Goal: Task Accomplishment & Management: Complete application form

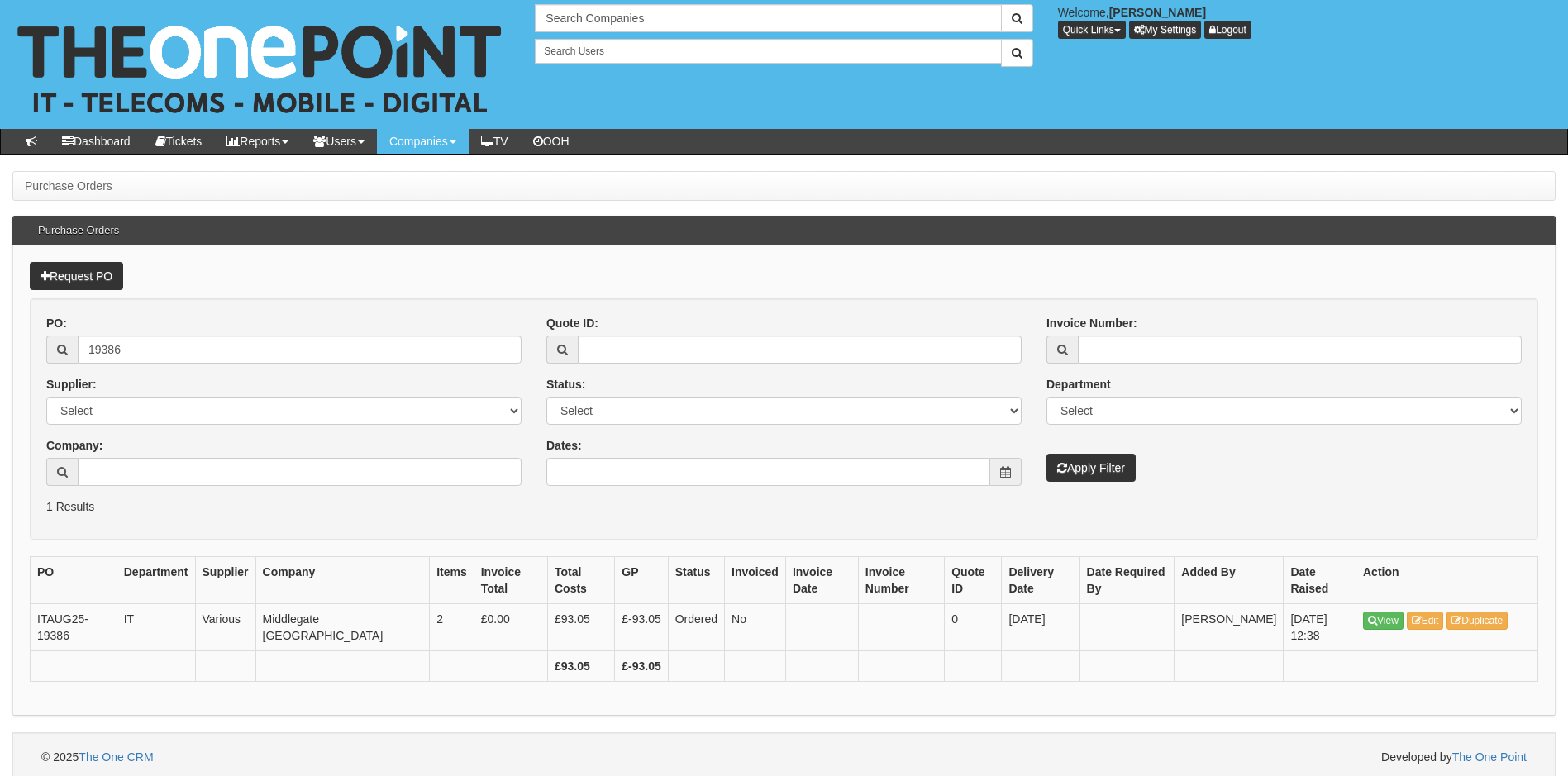
drag, startPoint x: 289, startPoint y: 334, endPoint x: 242, endPoint y: 351, distance: 50.0
click at [246, 351] on div "PO: 19386" at bounding box center [283, 339] width 475 height 49
drag, startPoint x: 242, startPoint y: 351, endPoint x: 65, endPoint y: 355, distance: 177.0
click at [65, 355] on div "19386" at bounding box center [283, 349] width 475 height 29
click at [801, 470] on input "Dates:" at bounding box center [768, 472] width 444 height 29
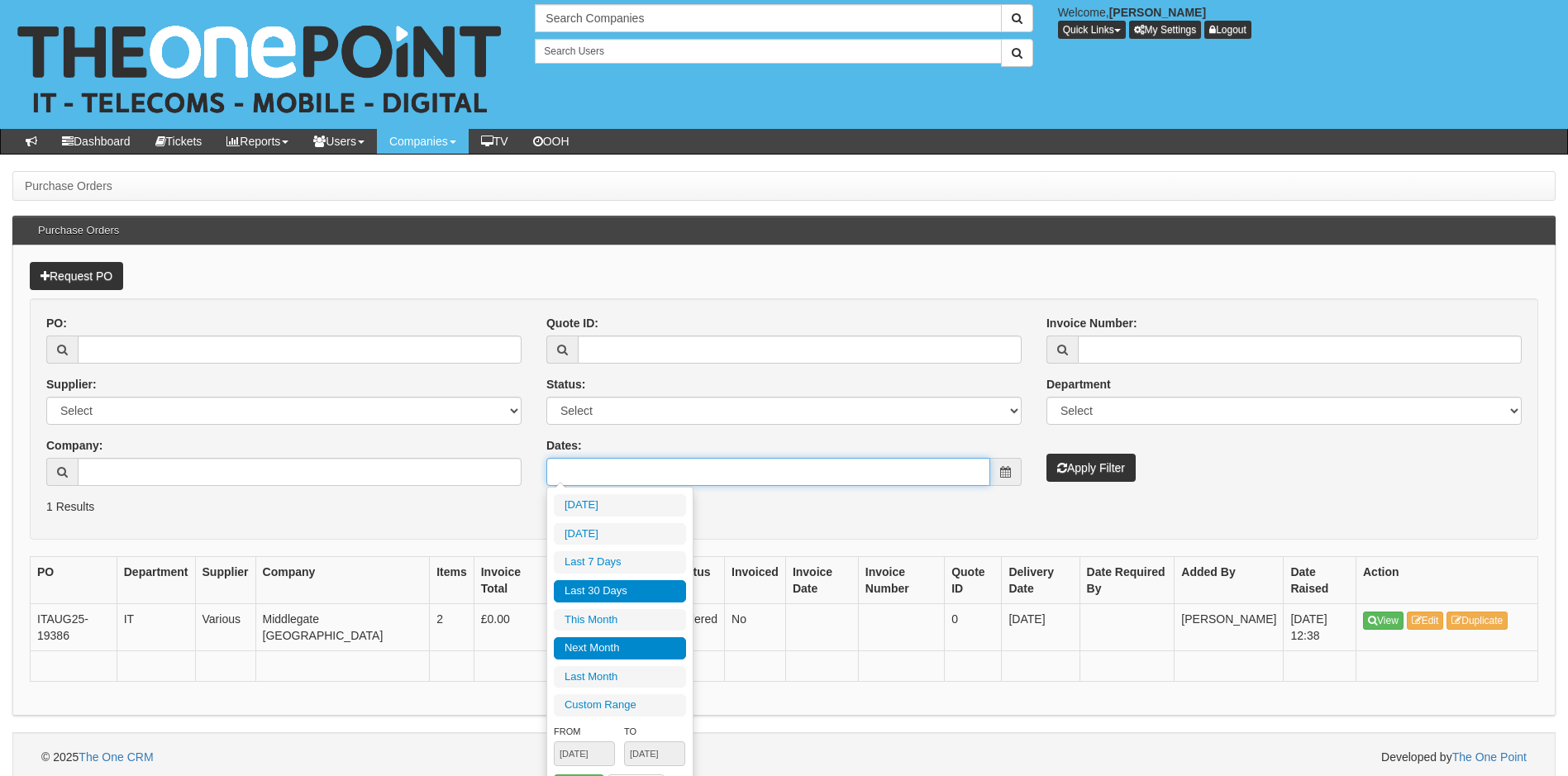
type input "2025-09-01"
type input "2025-09-30"
type input "2025-10-01"
type input "2025-10-31"
type input "2025-08-04"
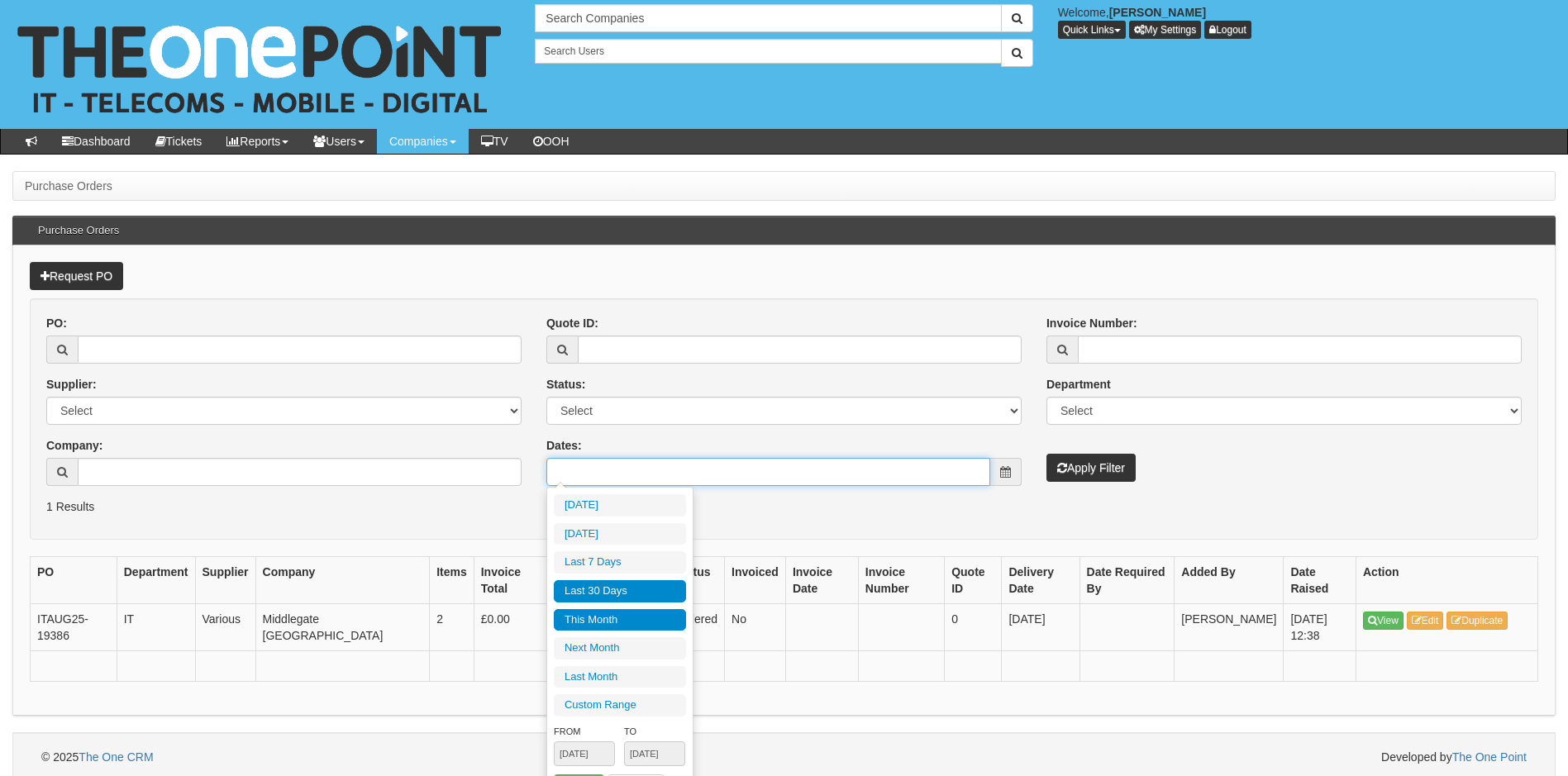
type input "2025-09-02"
type input "2025-09-01"
type input "2025-09-30"
type input "2025-08-04"
type input "[DATE]"
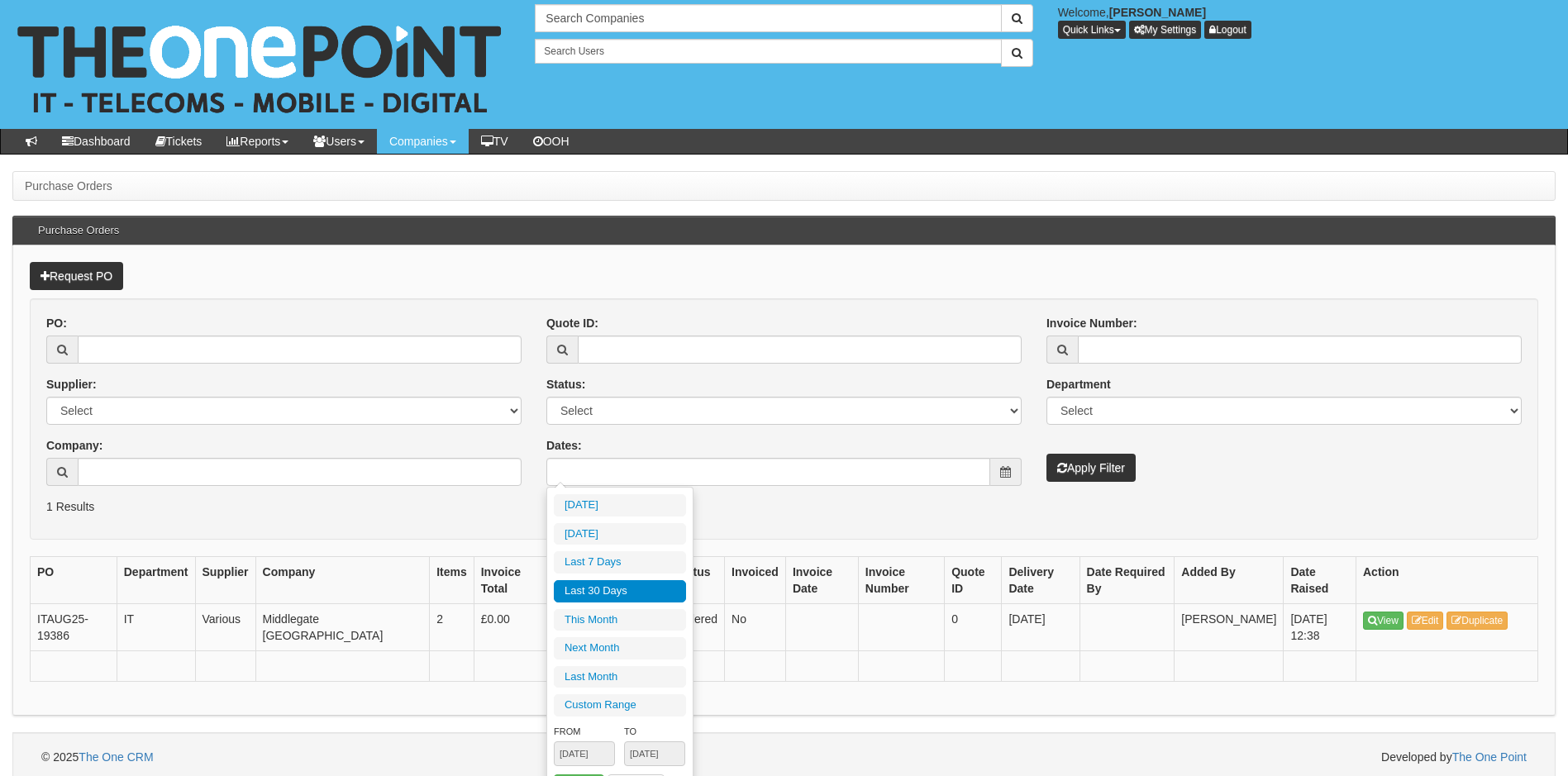
click at [631, 596] on li "Last 30 Days" at bounding box center [620, 591] width 132 height 22
type input "2025-08-04 - 2025-09-02"
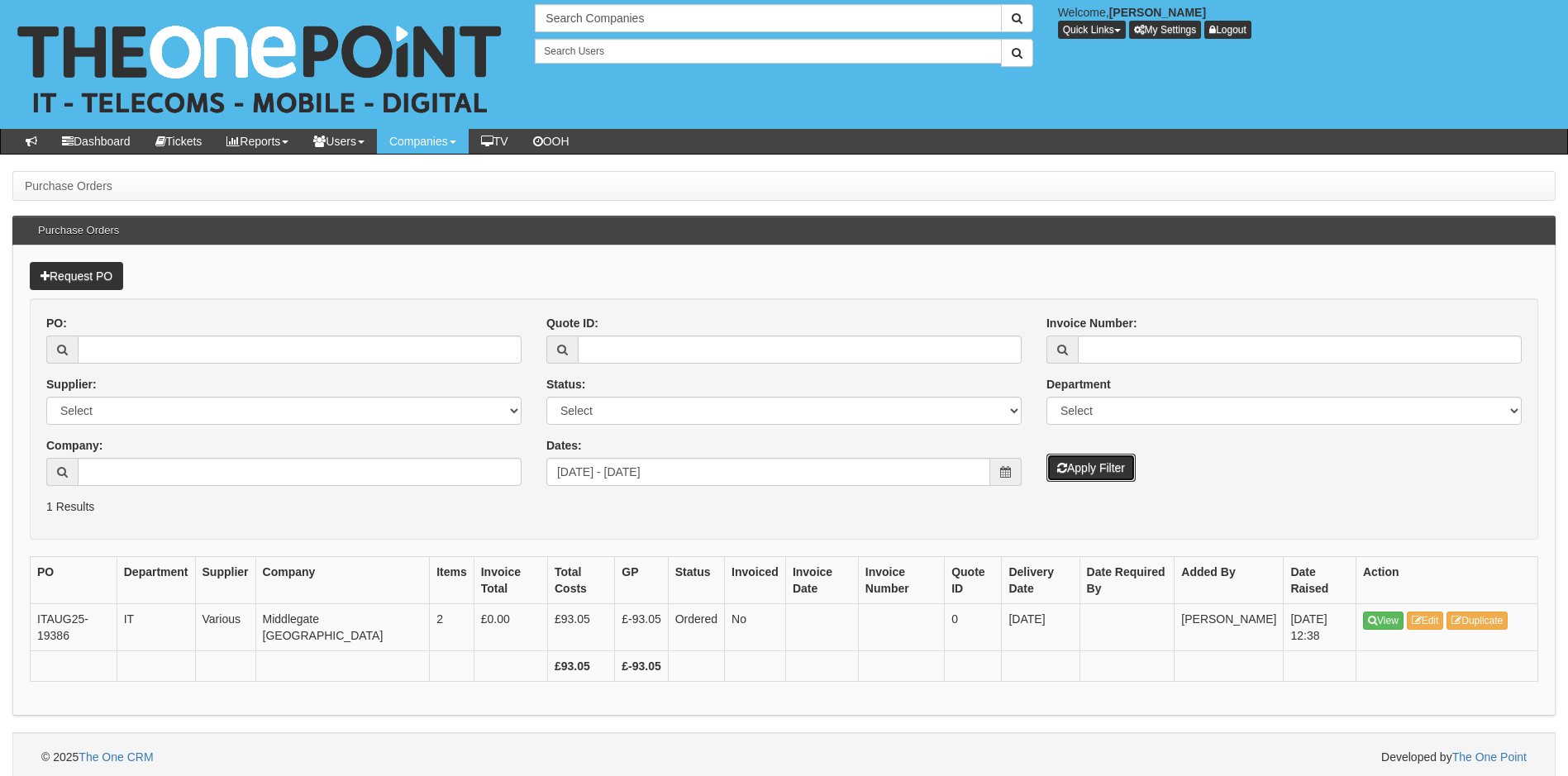
click at [1080, 471] on button "Apply Filter" at bounding box center [1091, 468] width 89 height 29
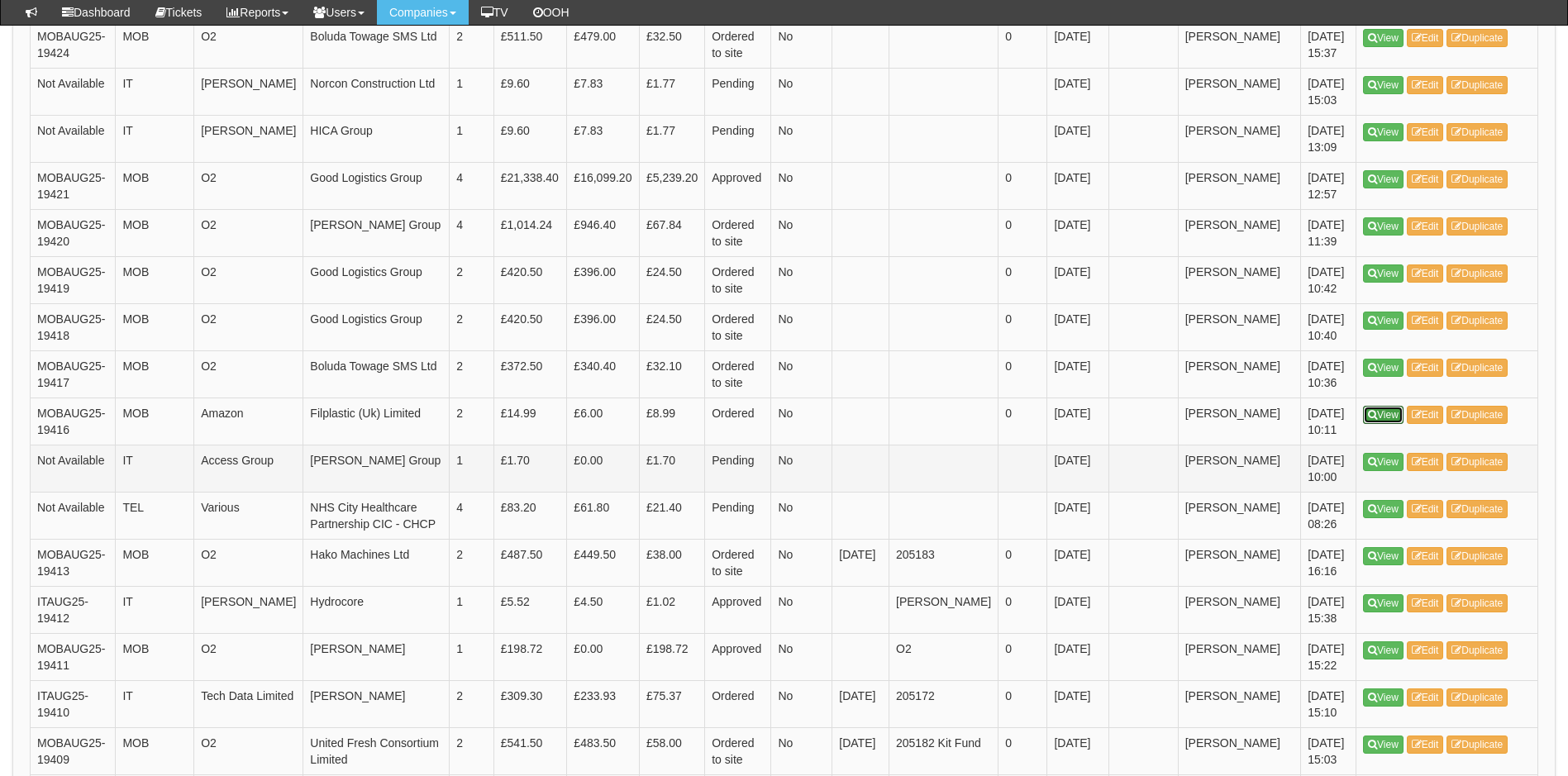
scroll to position [1322, 0]
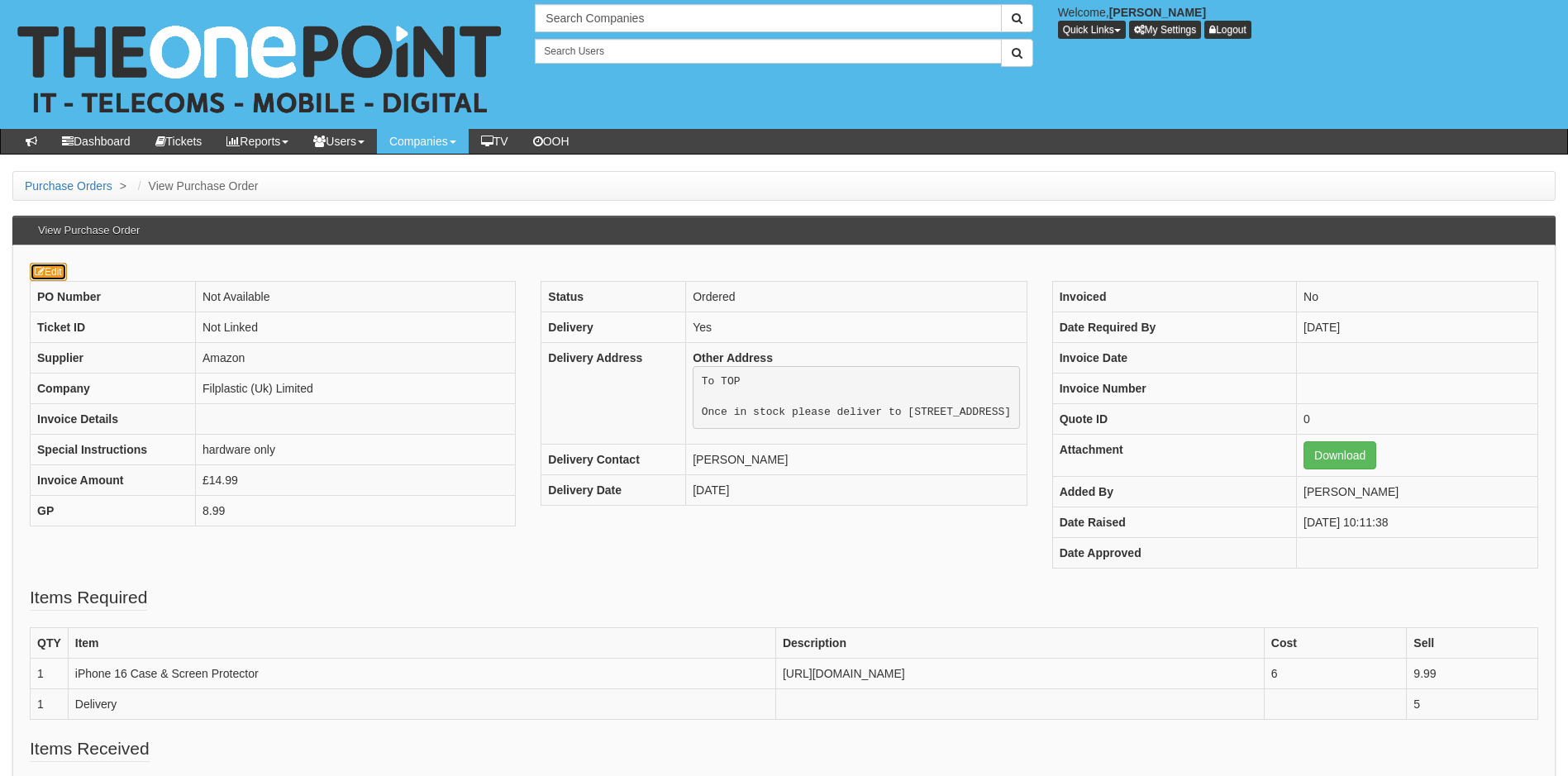
click at [43, 267] on icon at bounding box center [40, 271] width 10 height 10
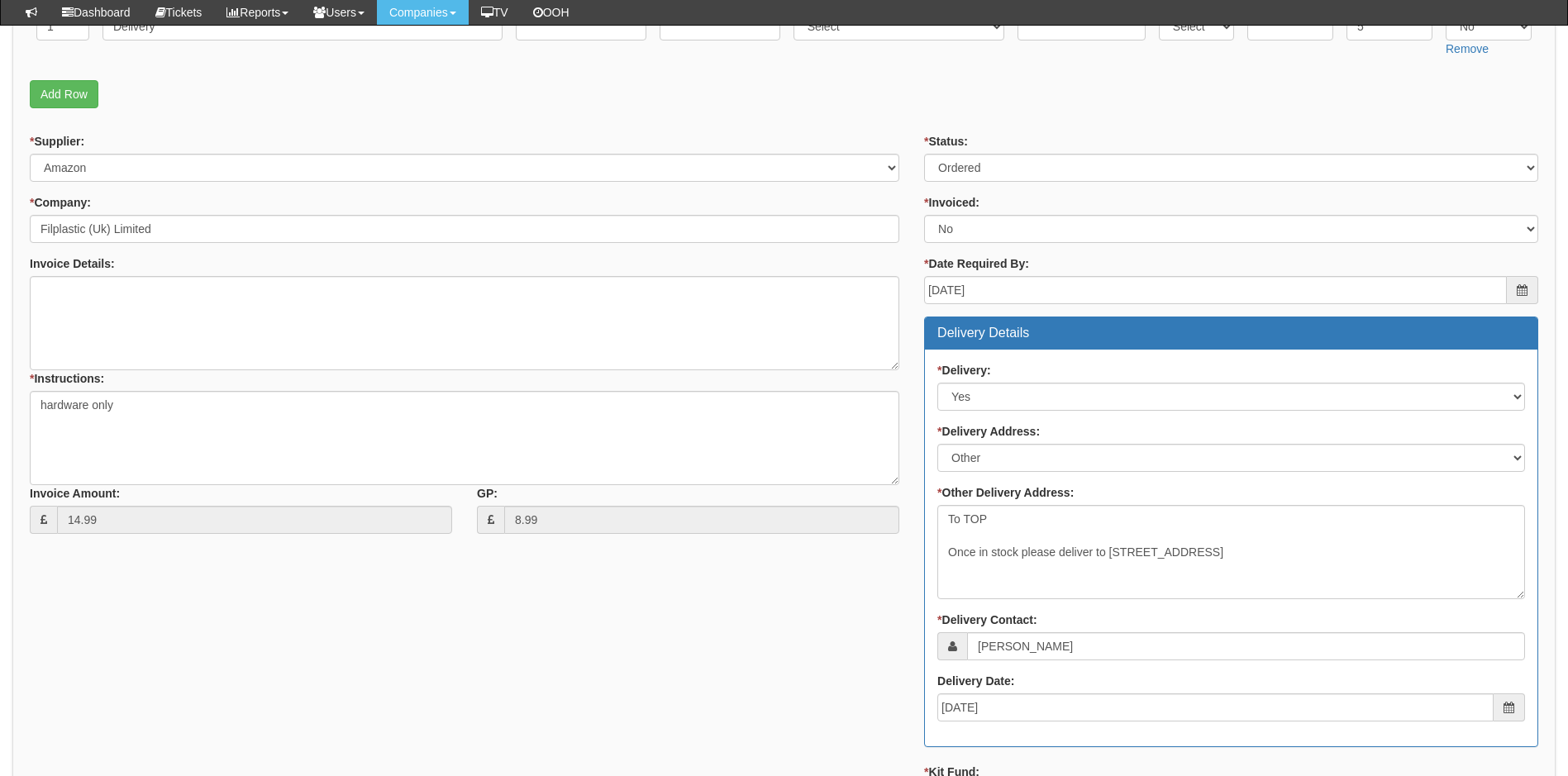
scroll to position [223, 0]
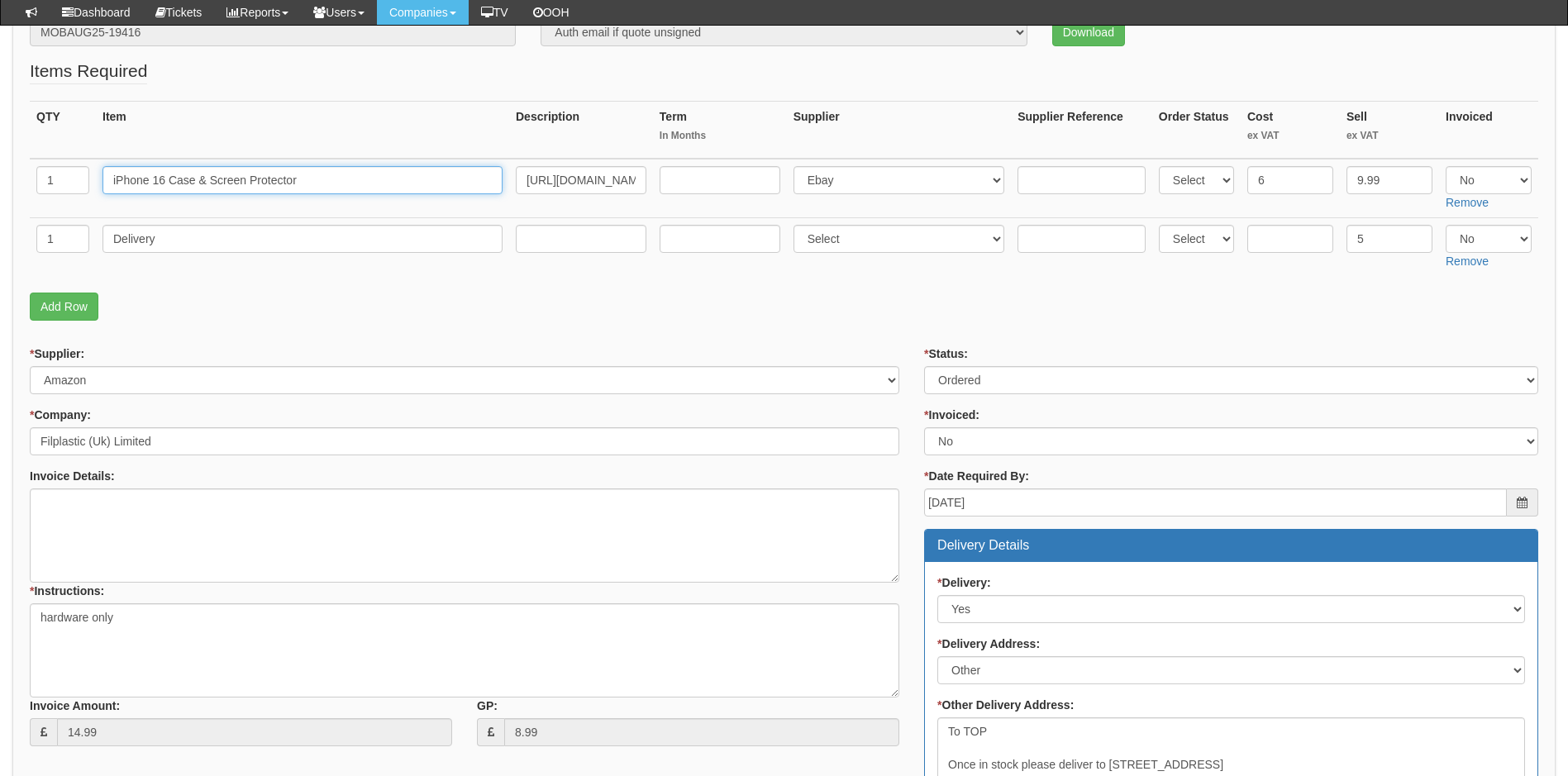
drag, startPoint x: 304, startPoint y: 180, endPoint x: 83, endPoint y: 196, distance: 221.6
click at [83, 196] on tr "1 iPhone 16 Case & Screen Protector [URL][DOMAIN_NAME] Select 123 [DOMAIN_NAME]…" at bounding box center [784, 188] width 1509 height 60
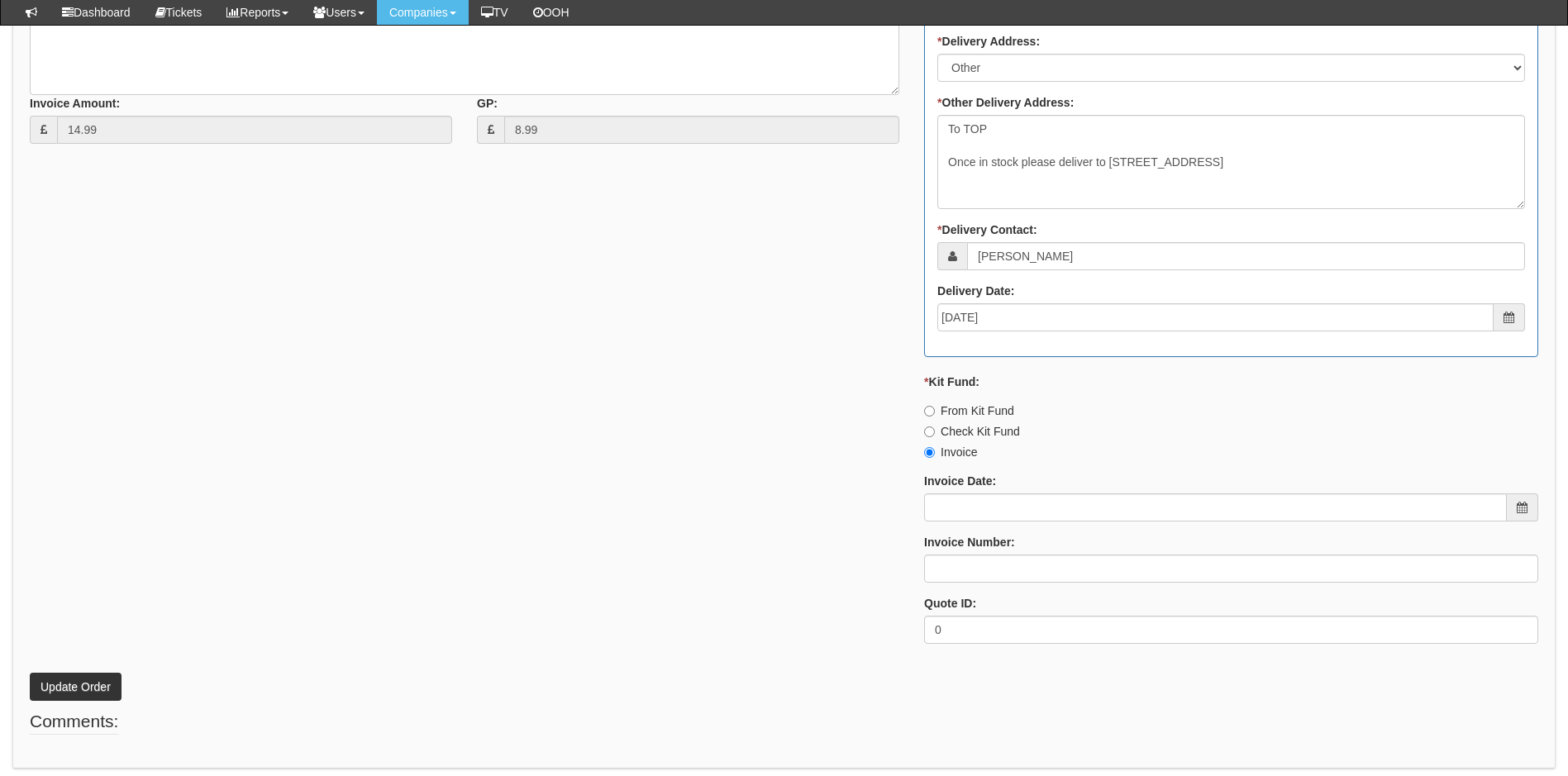
scroll to position [827, 0]
click at [1010, 576] on input "Invoice Number:" at bounding box center [1231, 566] width 614 height 29
type input "206105"
click at [1004, 508] on input "Invoice Date:" at bounding box center [1216, 506] width 583 height 29
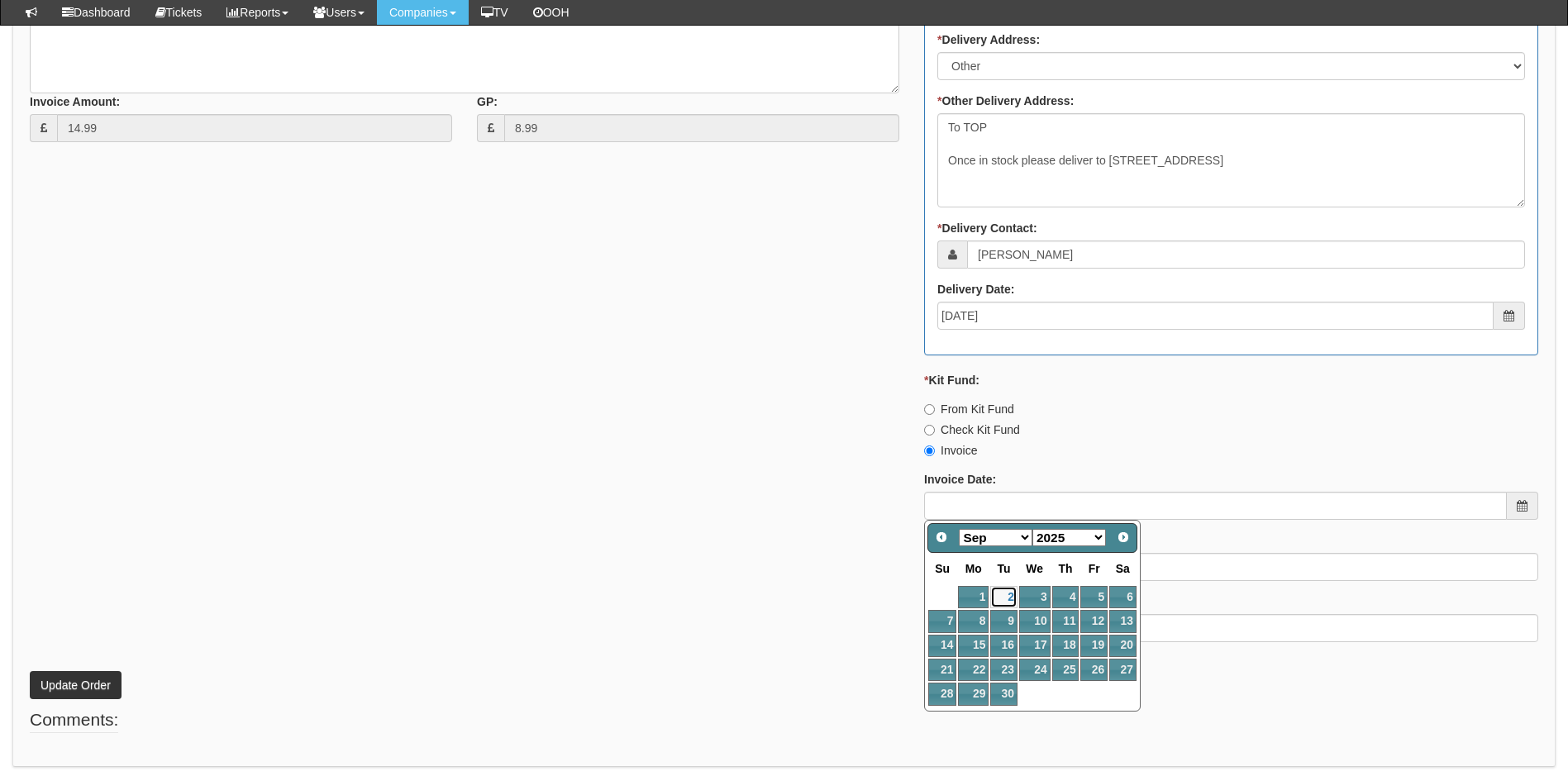
click at [1005, 597] on link "2" at bounding box center [1003, 597] width 27 height 22
type input "[DATE]"
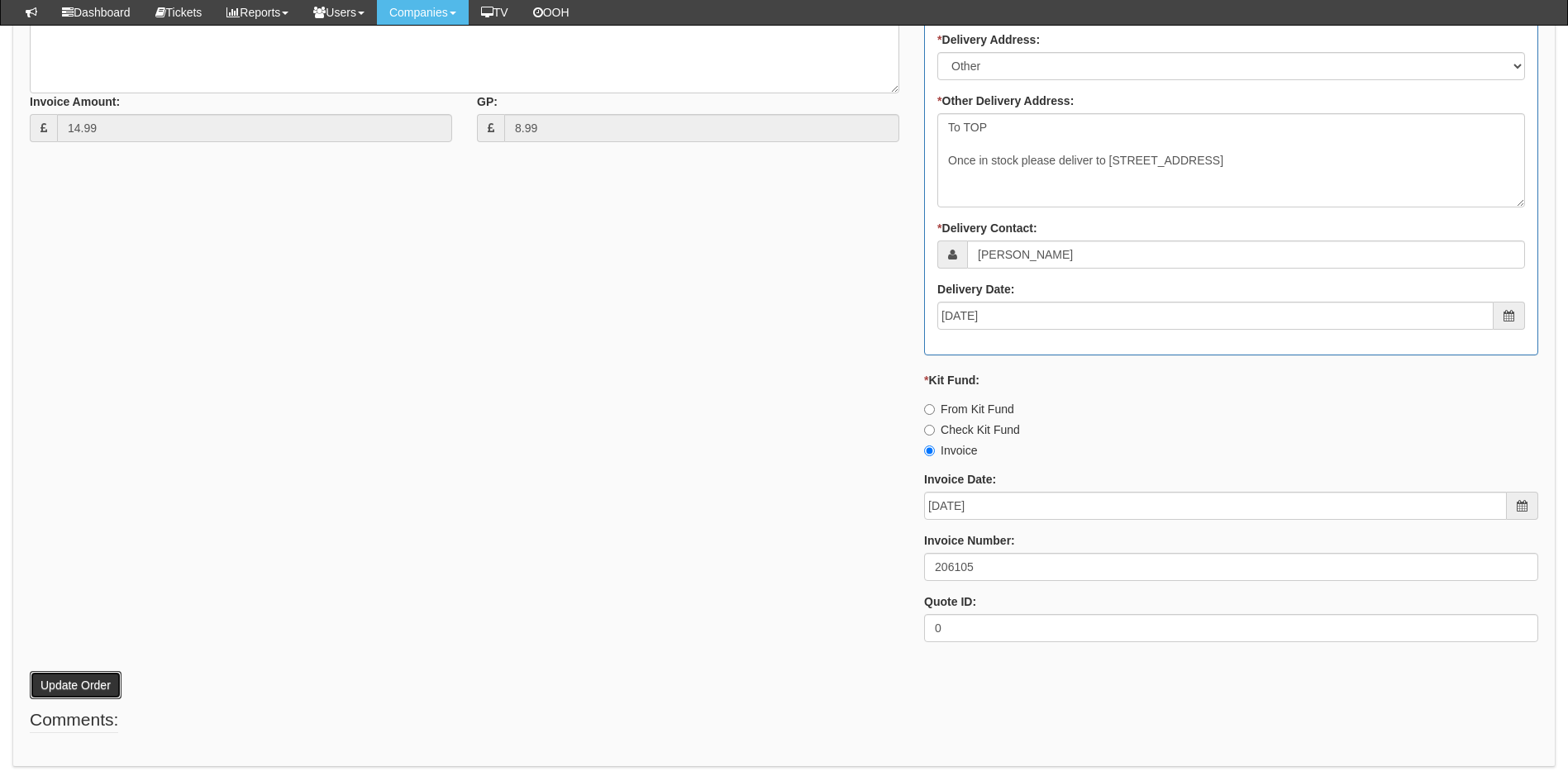
click at [78, 689] on button "Update Order" at bounding box center [75, 685] width 92 height 29
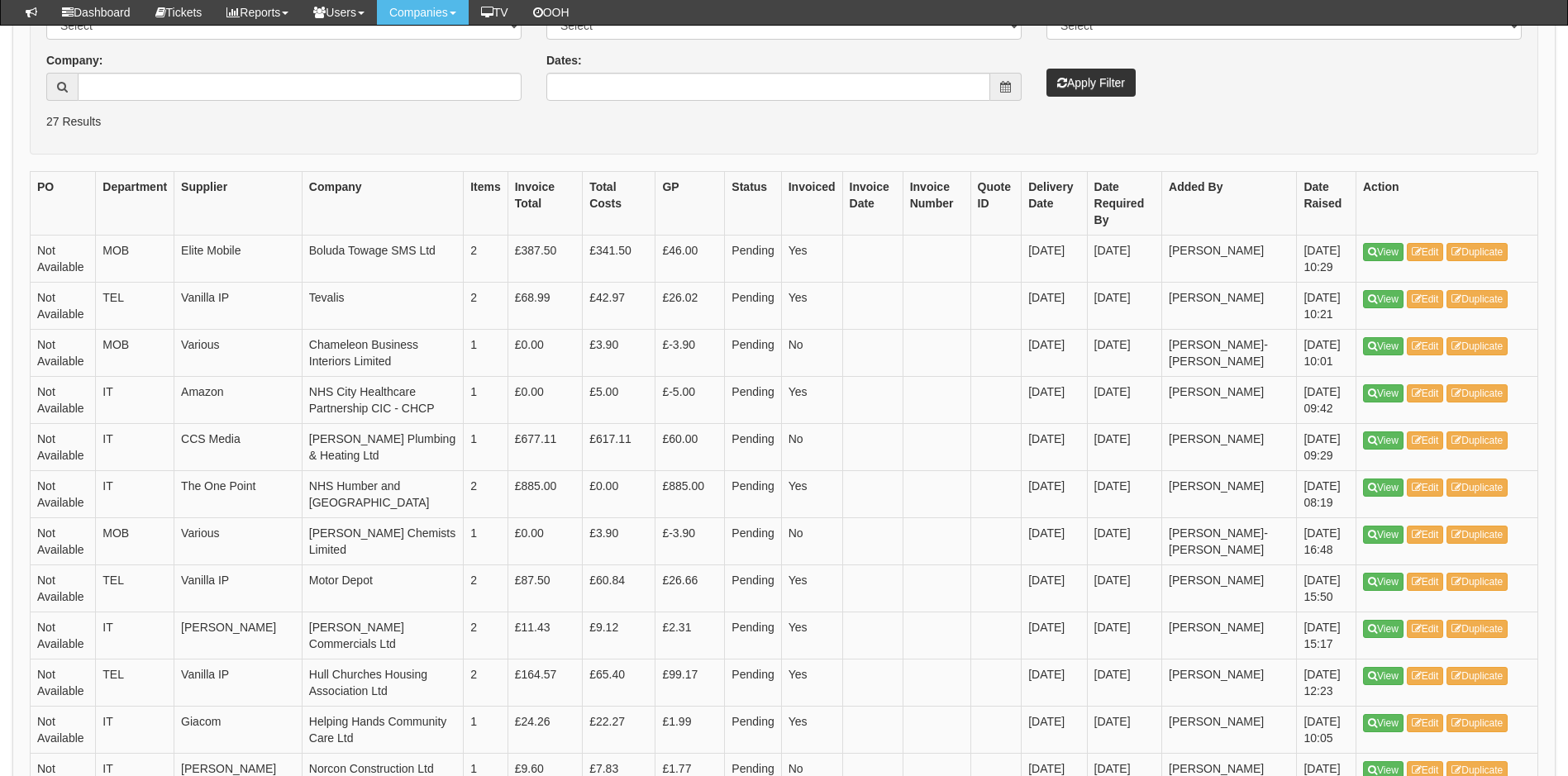
scroll to position [248, 0]
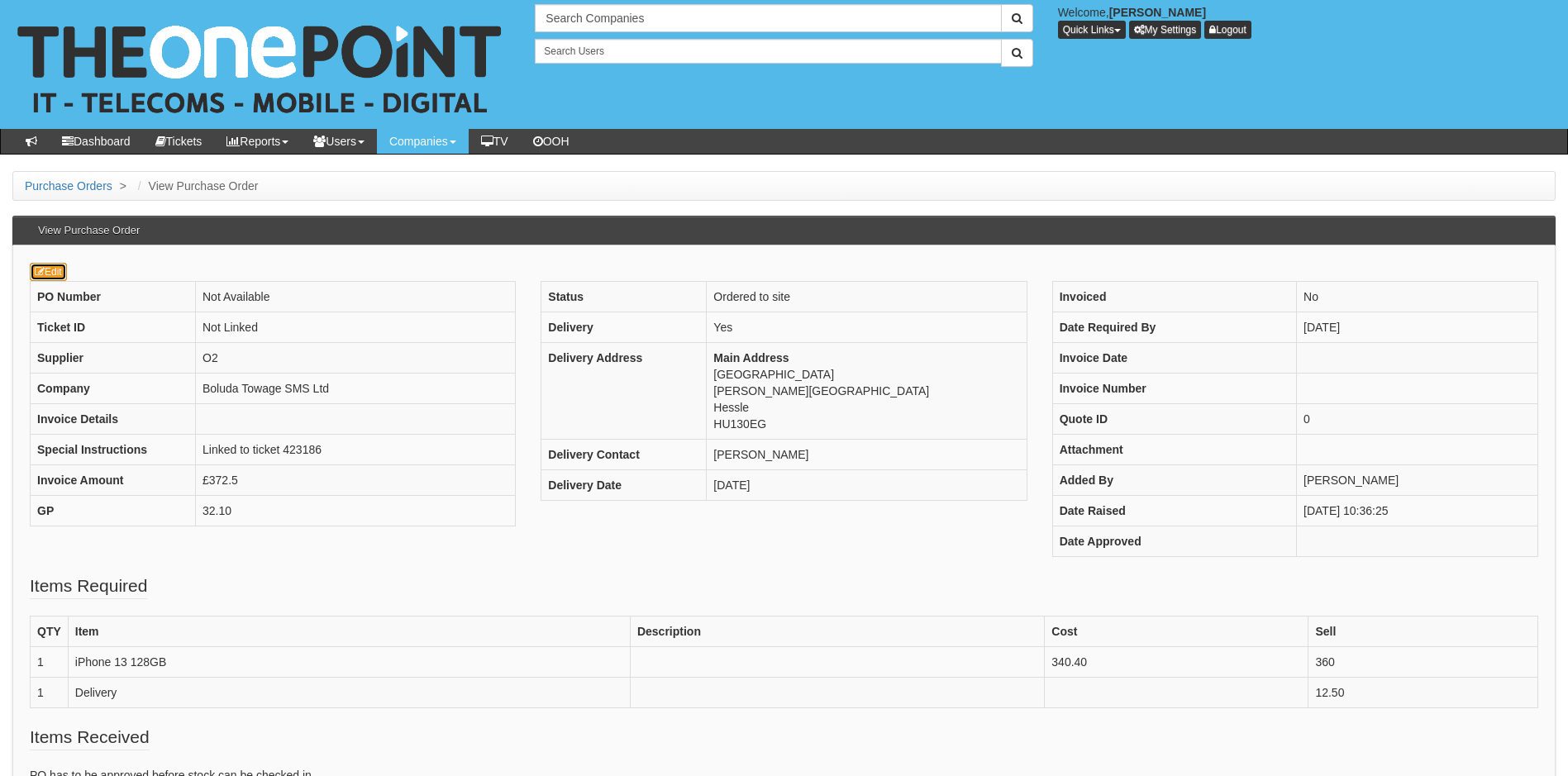
click at [55, 266] on link "Edit" at bounding box center [48, 272] width 37 height 18
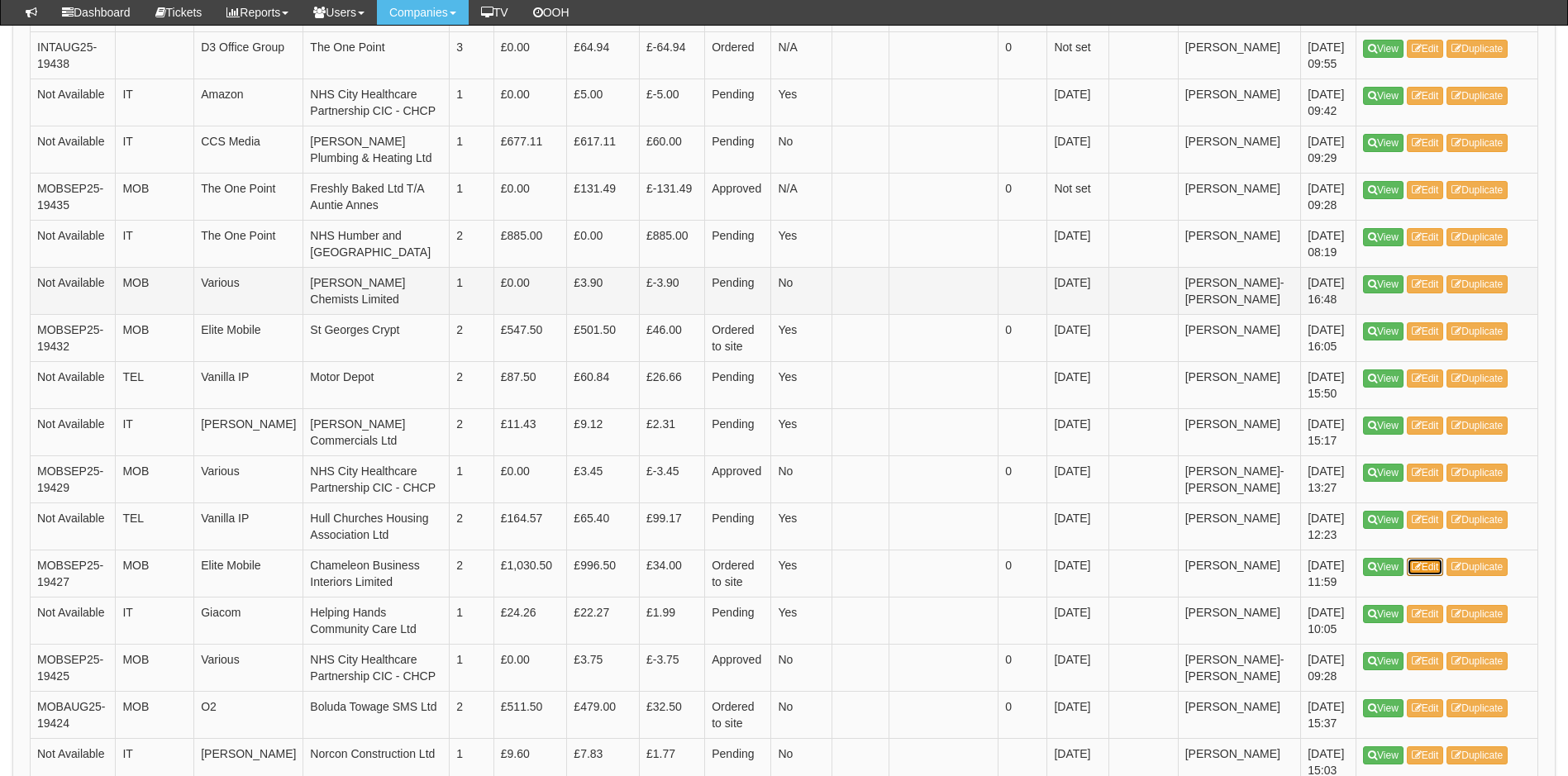
scroll to position [695, 0]
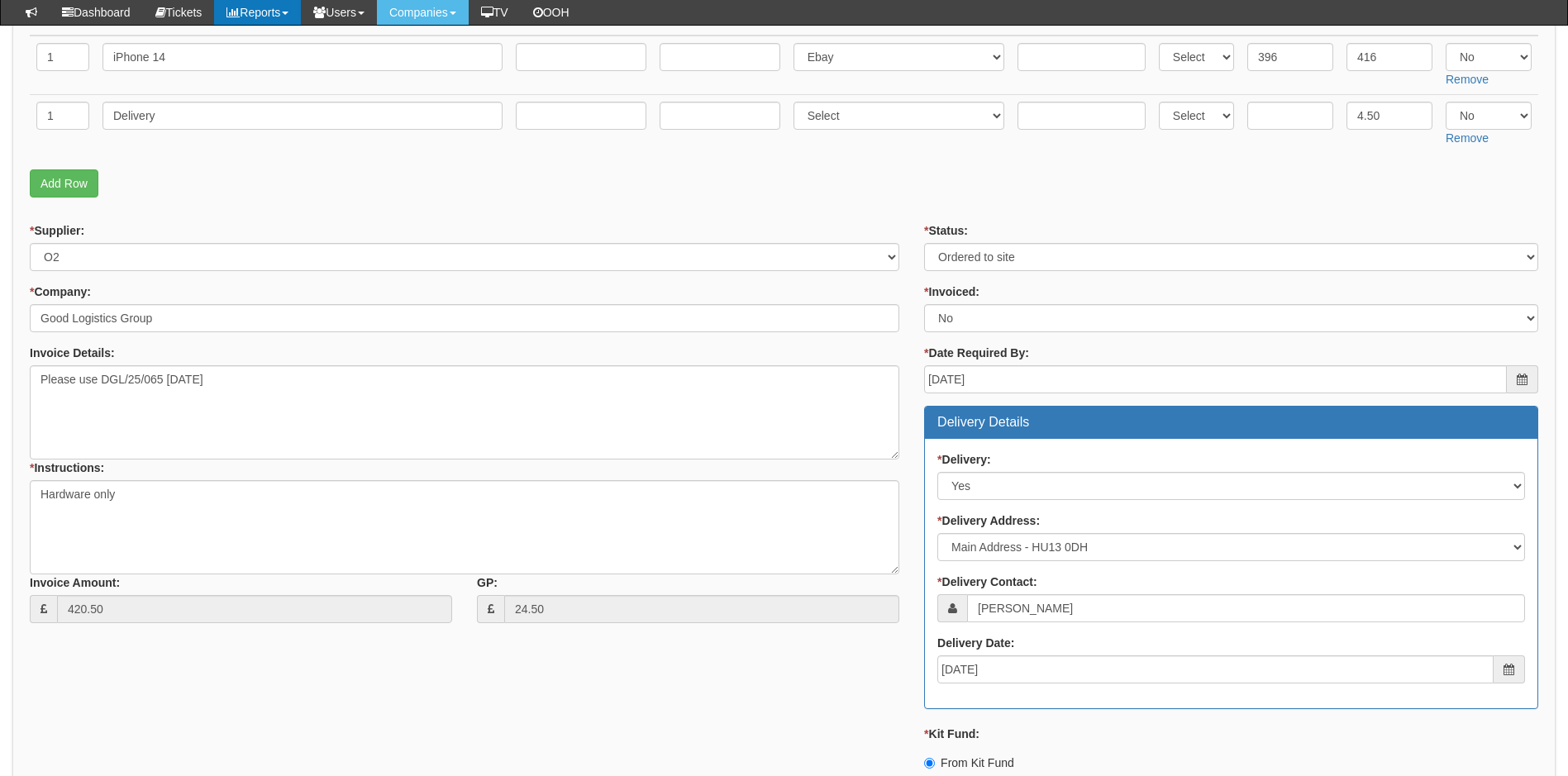
scroll to position [248, 0]
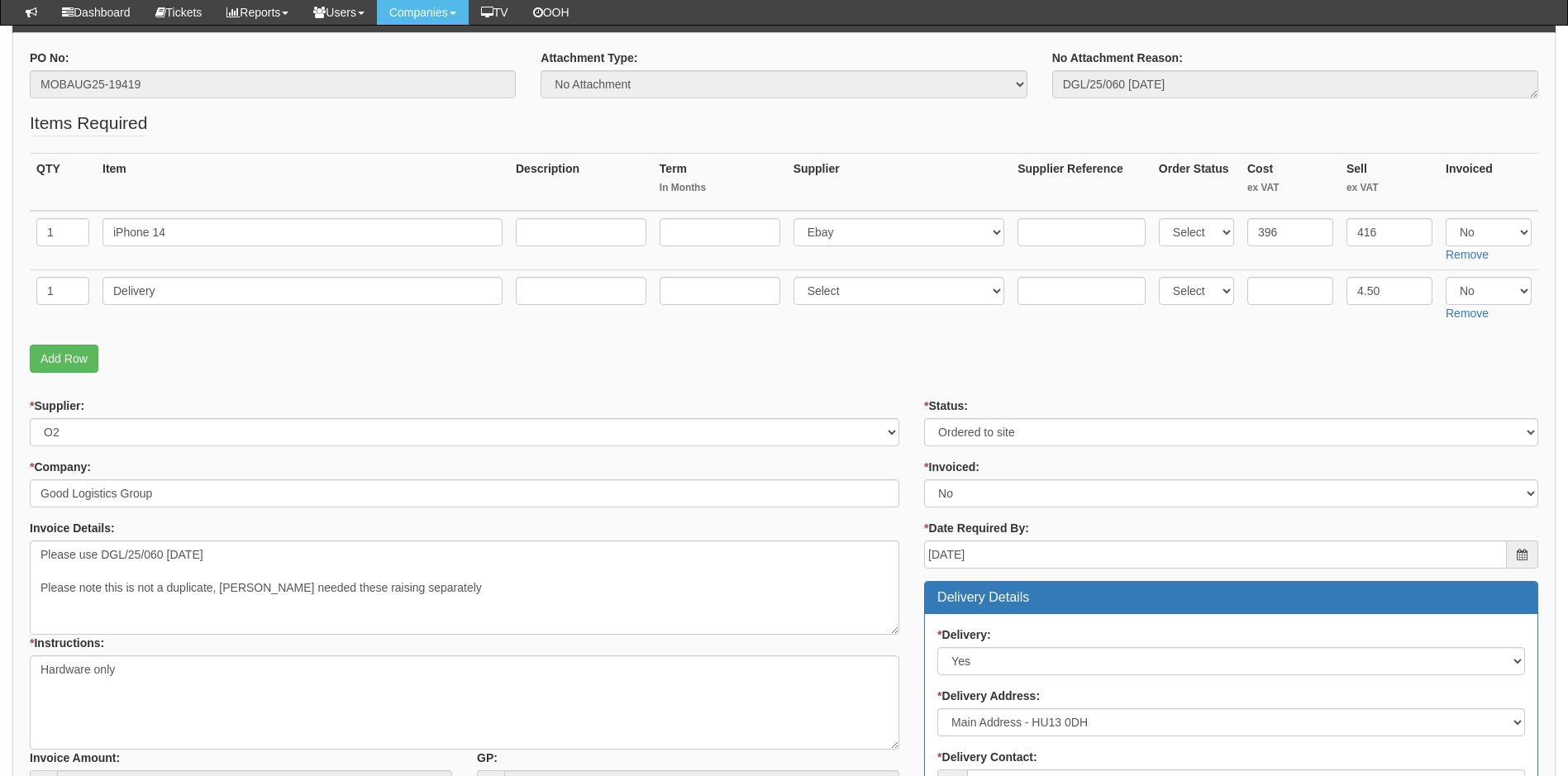
scroll to position [165, 0]
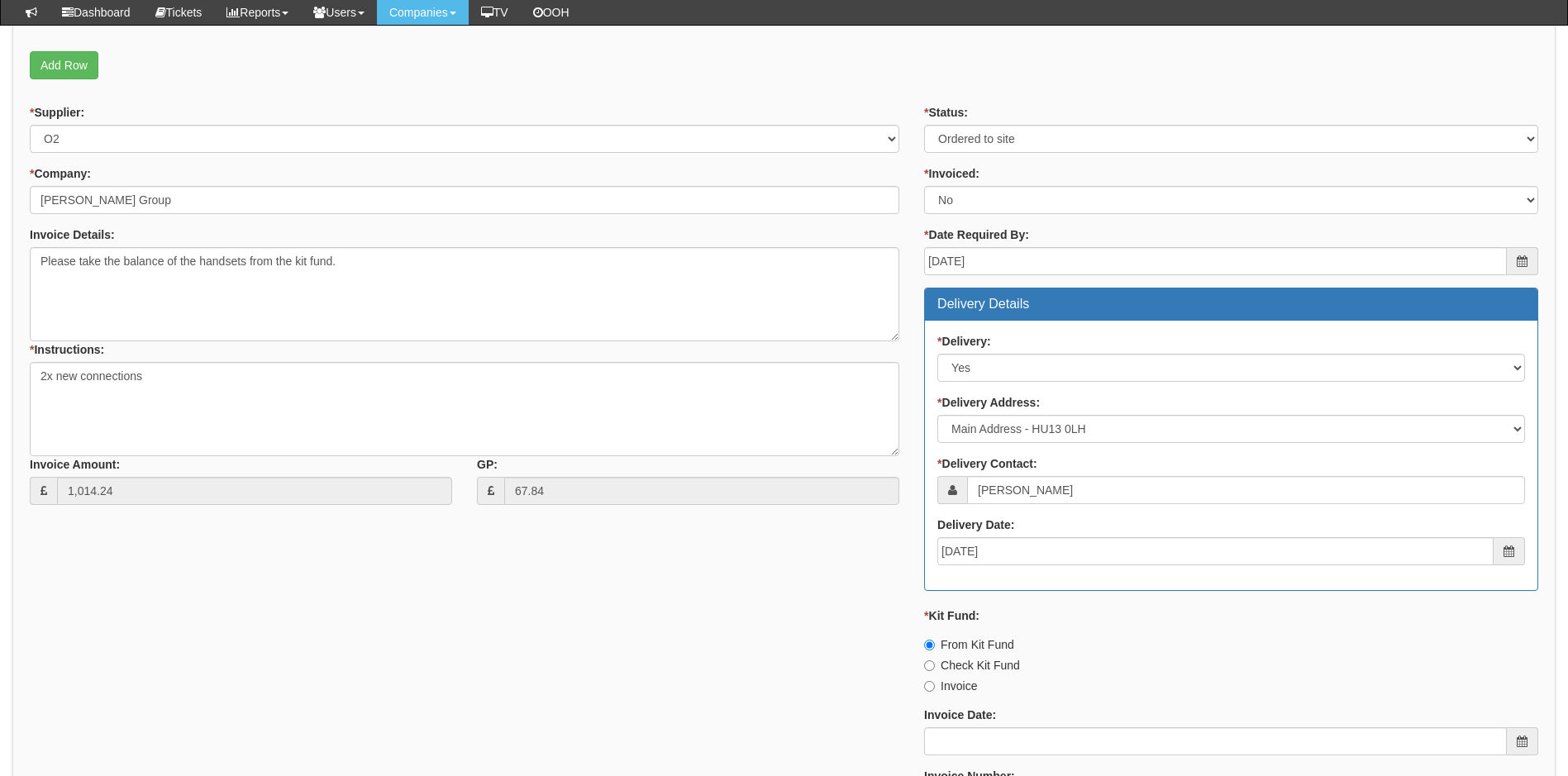
scroll to position [496, 0]
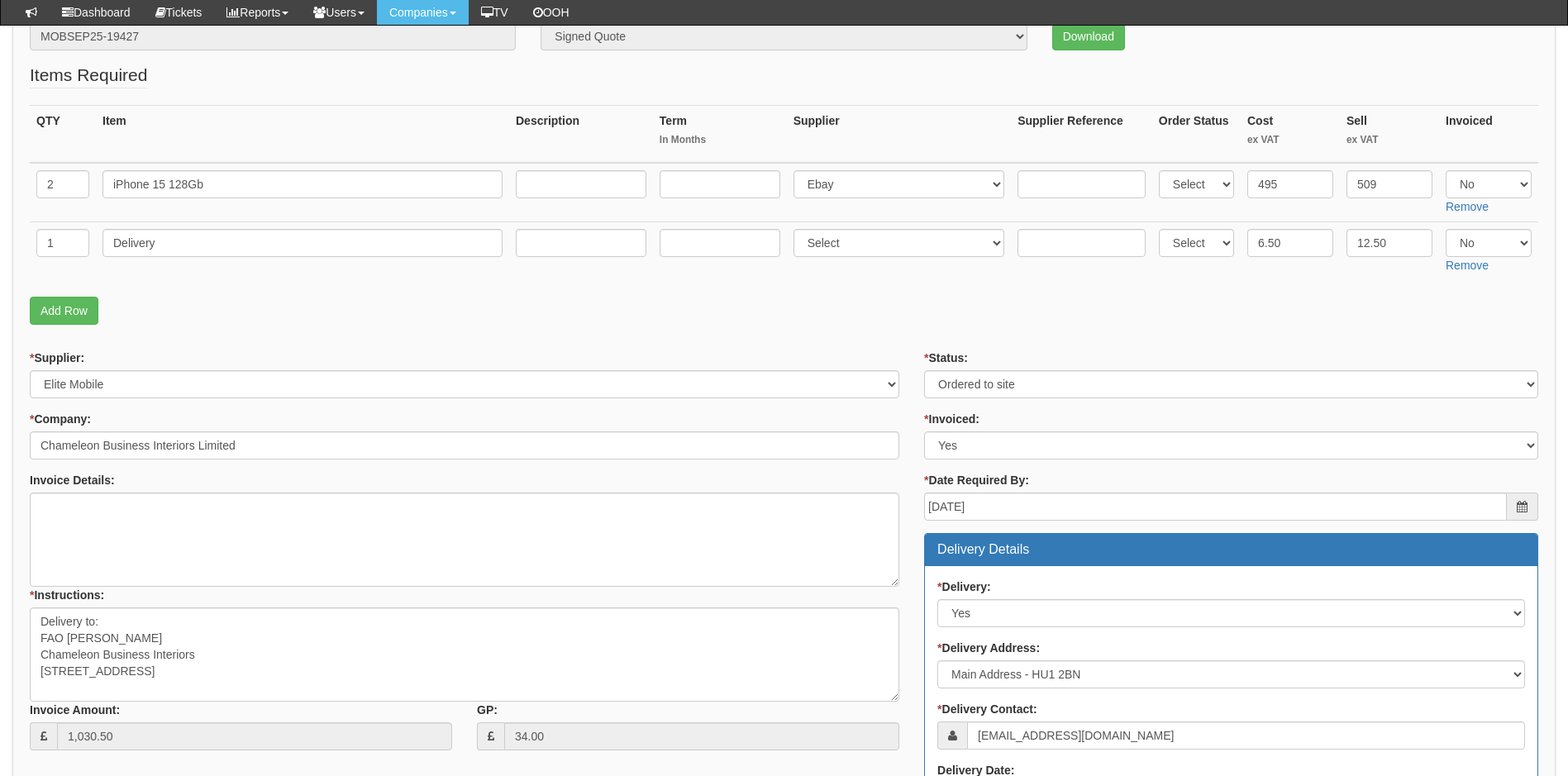
scroll to position [177, 0]
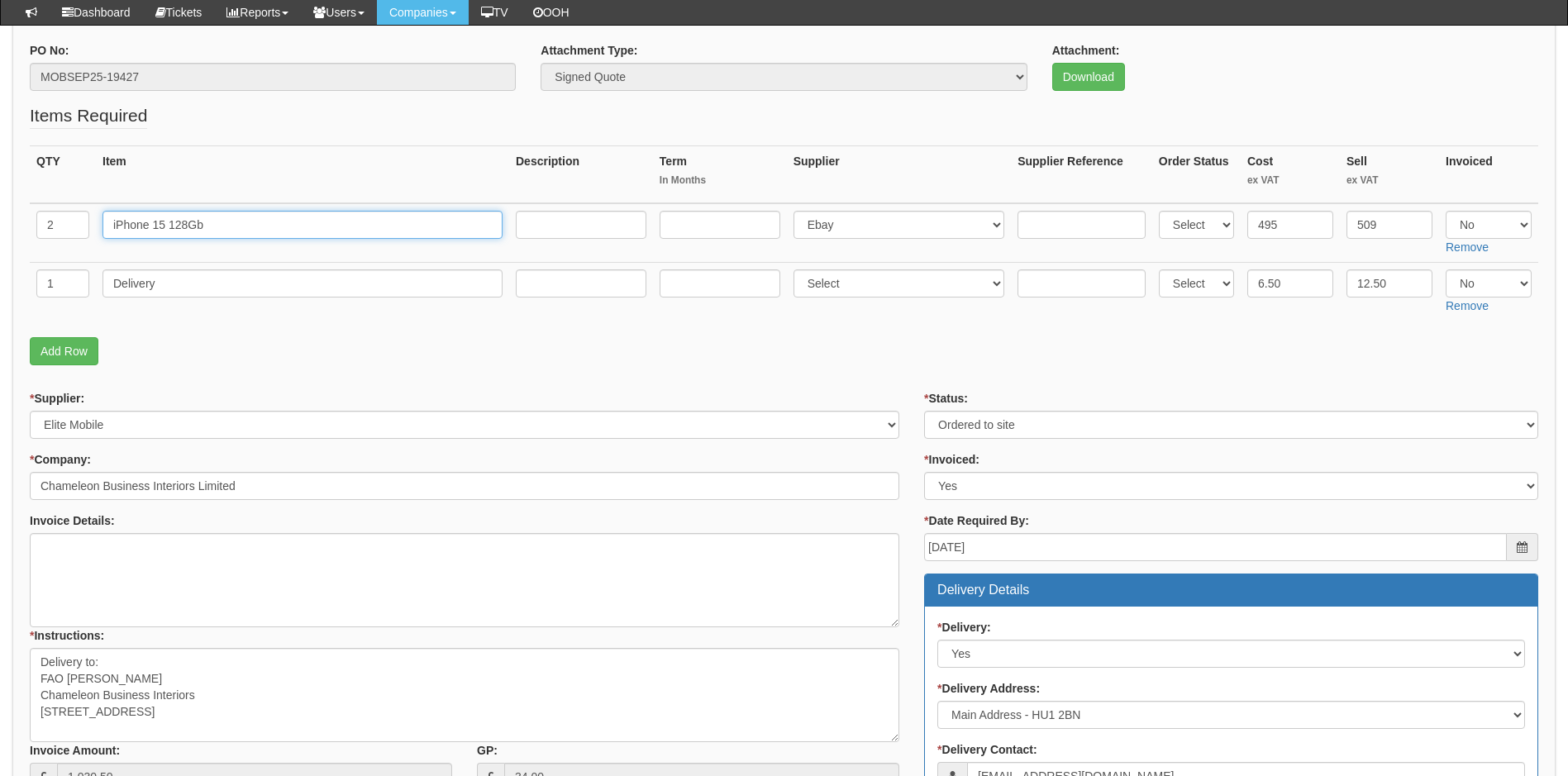
drag, startPoint x: 212, startPoint y: 216, endPoint x: 79, endPoint y: 223, distance: 133.2
click at [79, 223] on tr "2 iPhone 15 128Gb Select 123 REG.co.uk 1Password 3 4Gon AA Jones Electric Ltd A…" at bounding box center [784, 233] width 1509 height 60
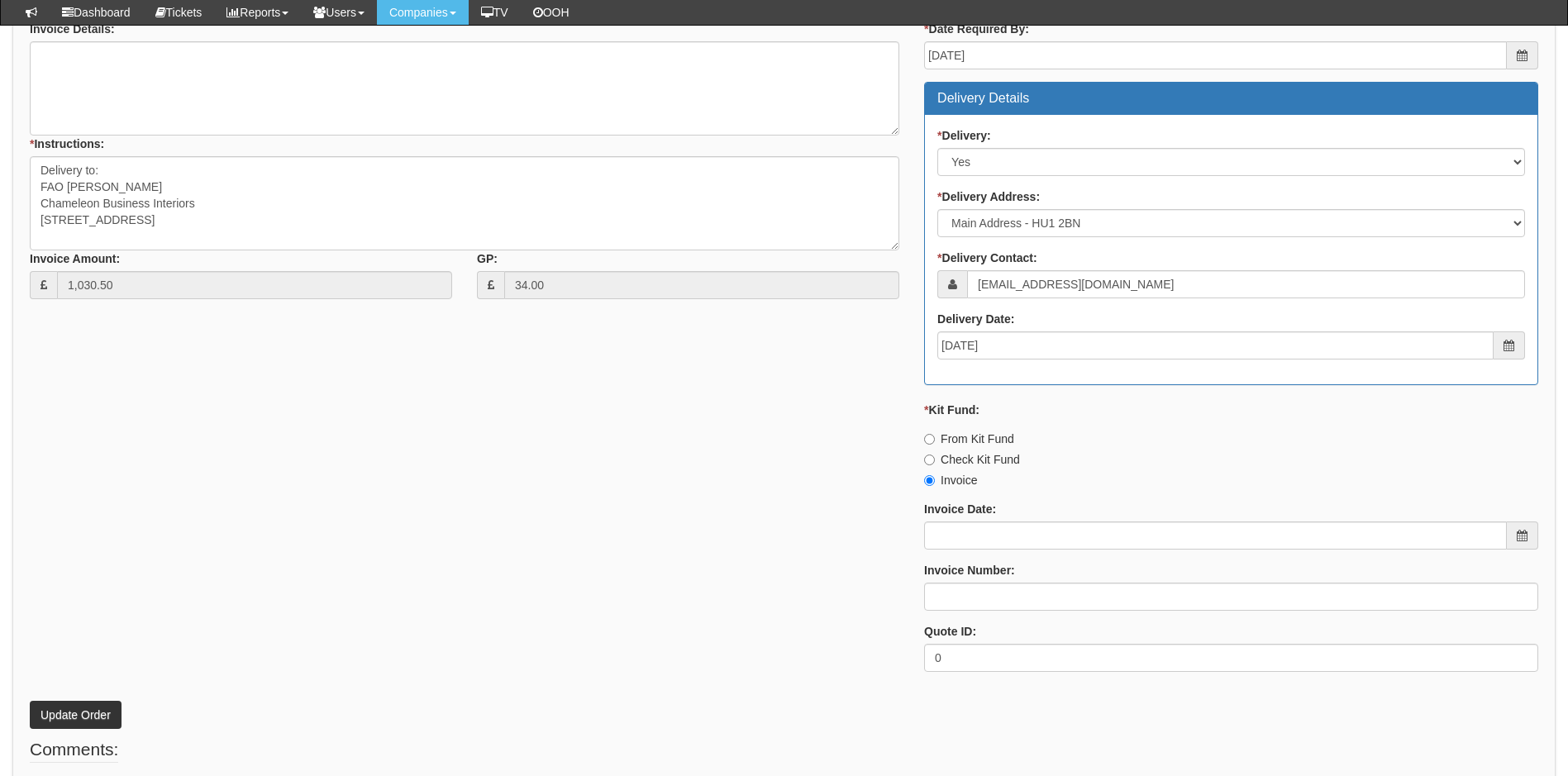
scroll to position [674, 0]
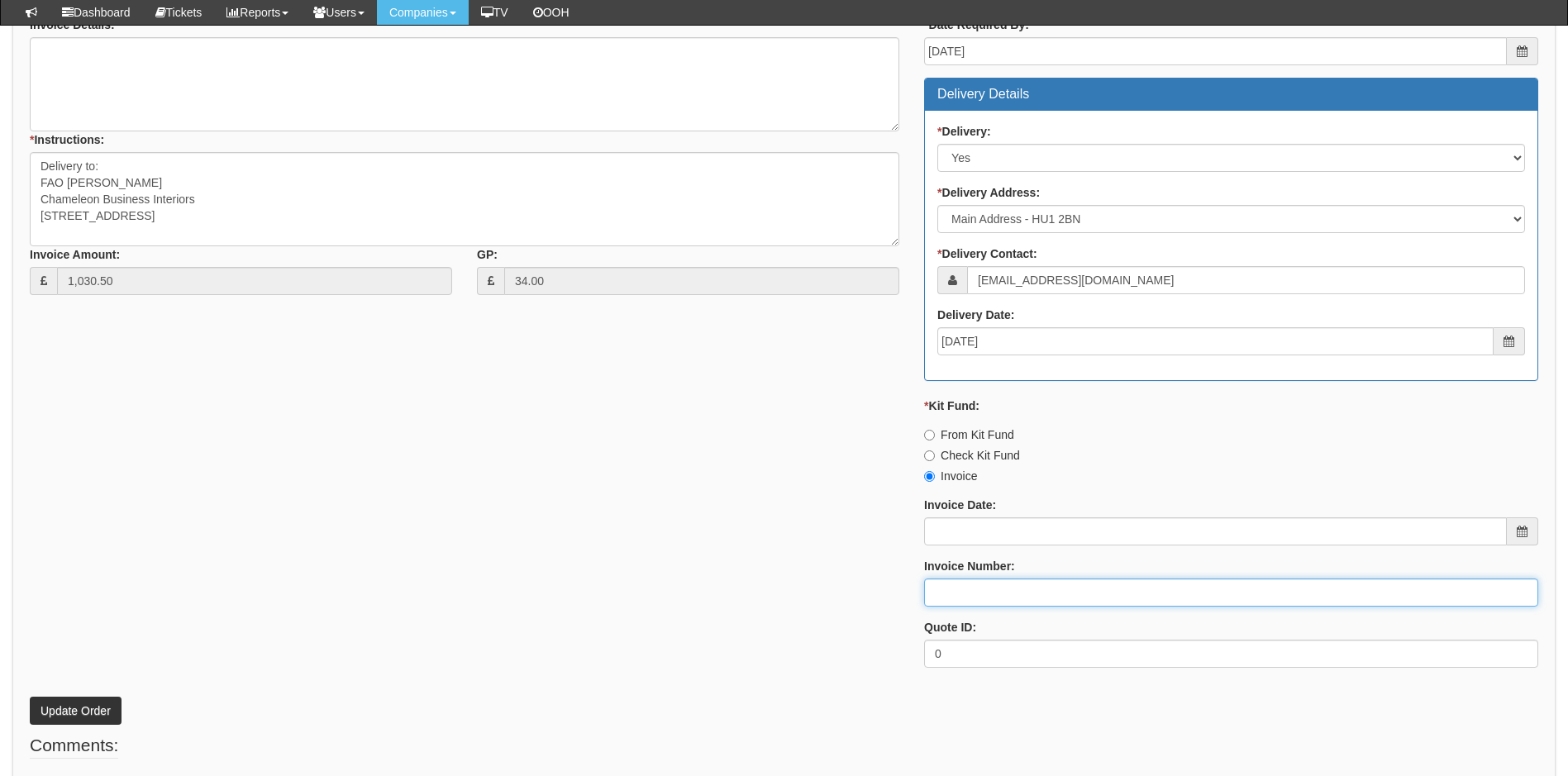
click at [1004, 594] on input "Invoice Number:" at bounding box center [1231, 592] width 614 height 29
type input "206106"
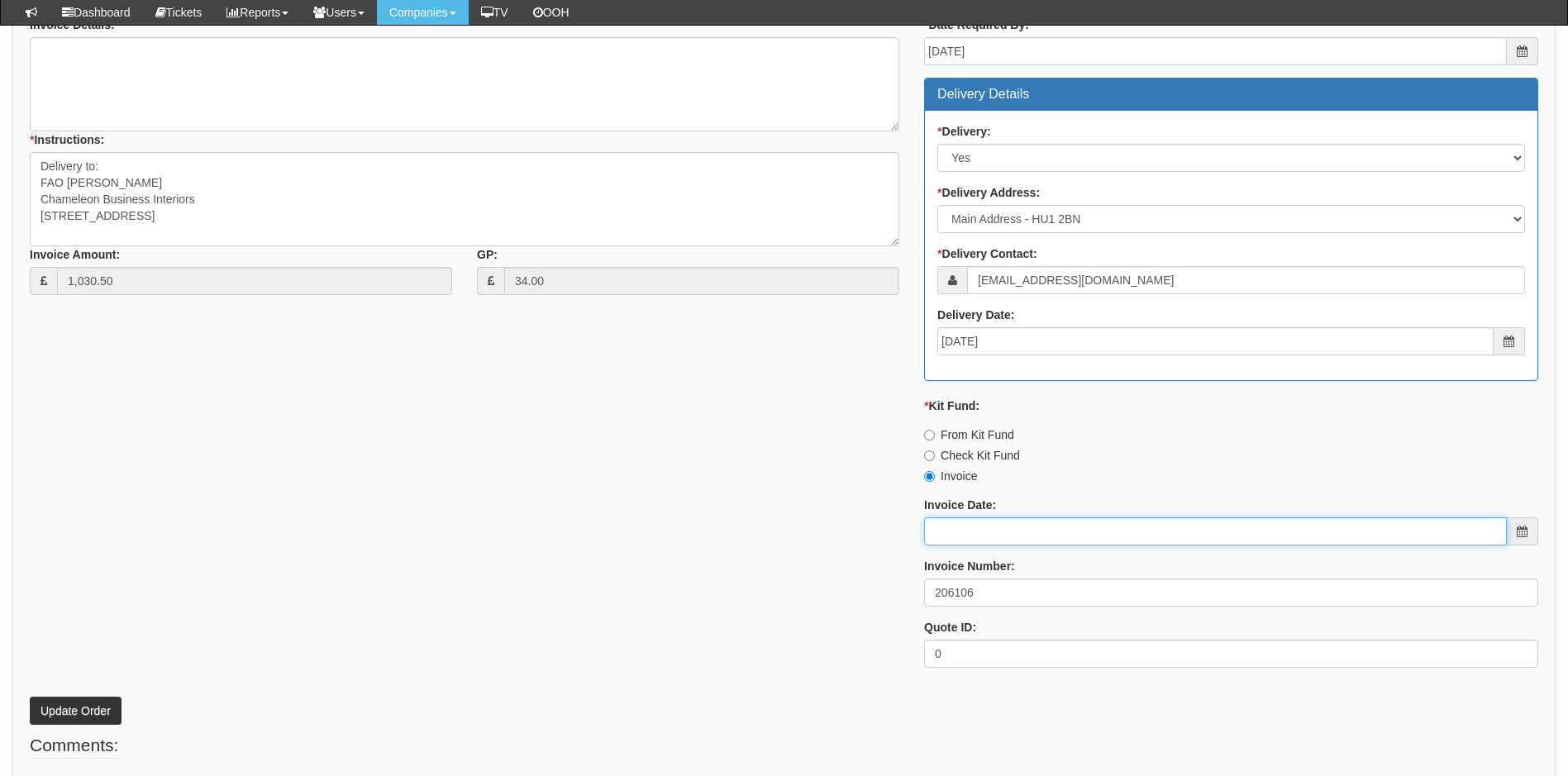
click at [1057, 530] on input "Invoice Date:" at bounding box center [1216, 531] width 583 height 29
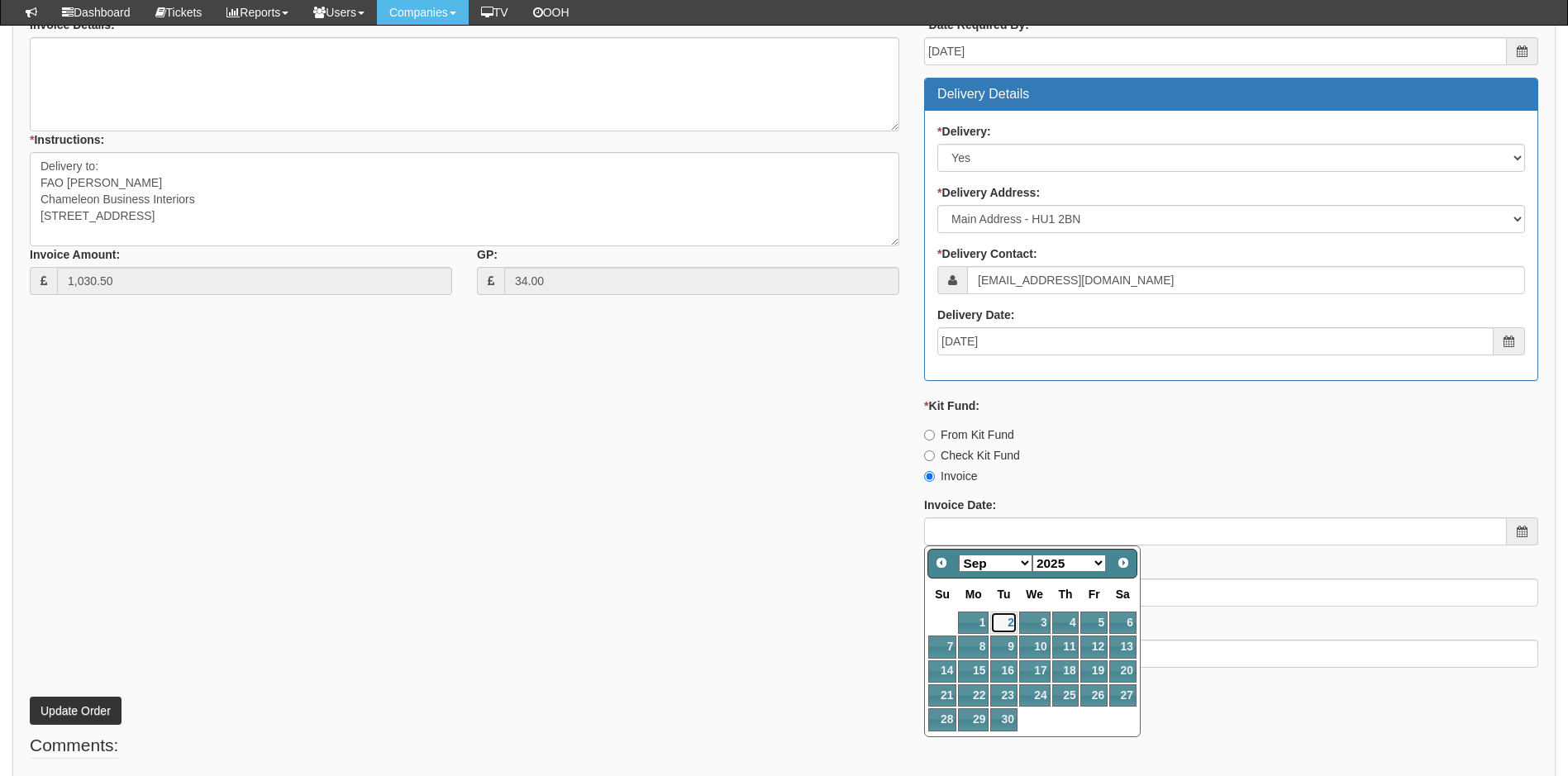
click at [1007, 618] on link "2" at bounding box center [1003, 622] width 27 height 22
type input "[DATE]"
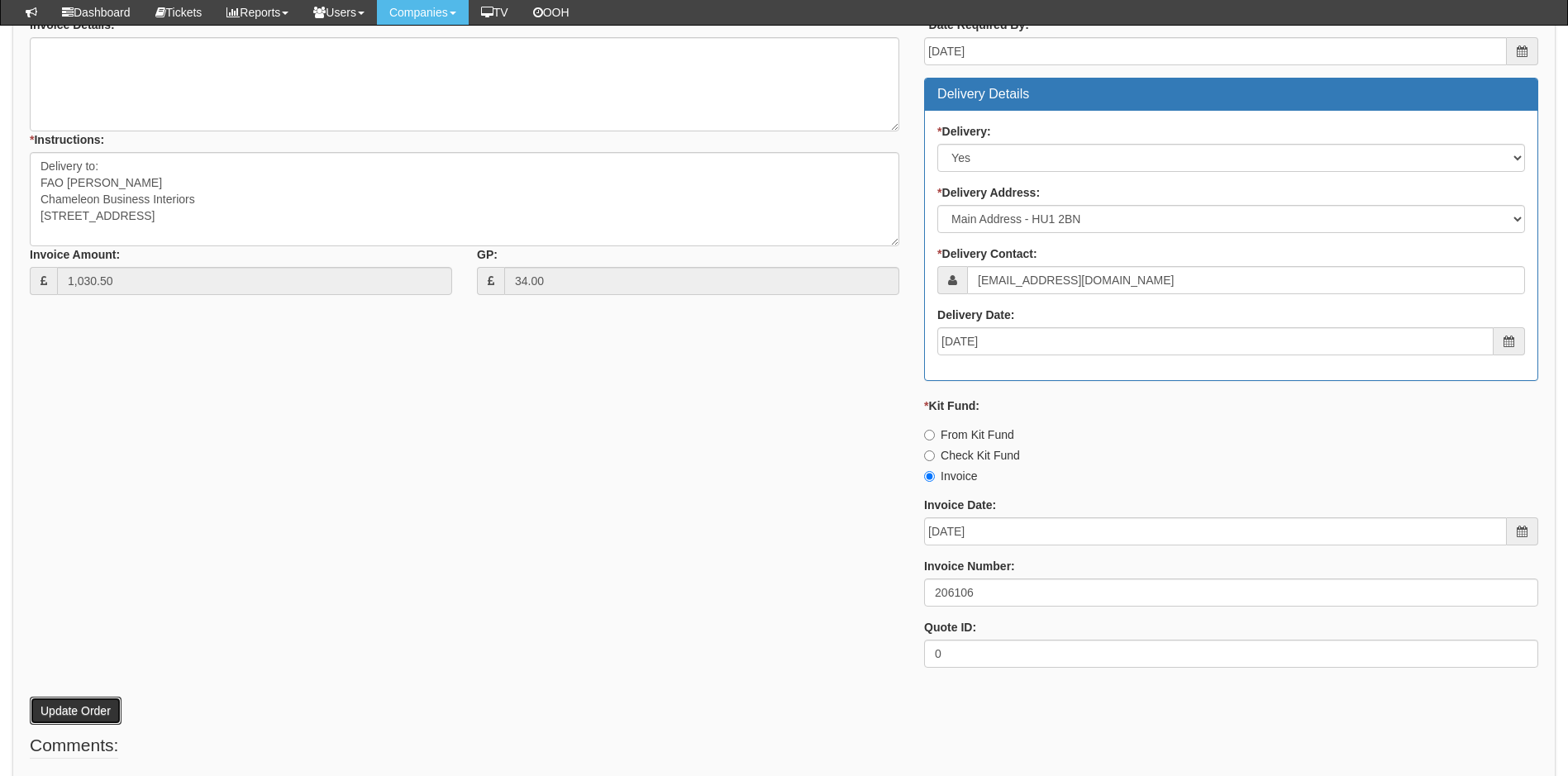
click at [97, 713] on button "Update Order" at bounding box center [75, 711] width 92 height 29
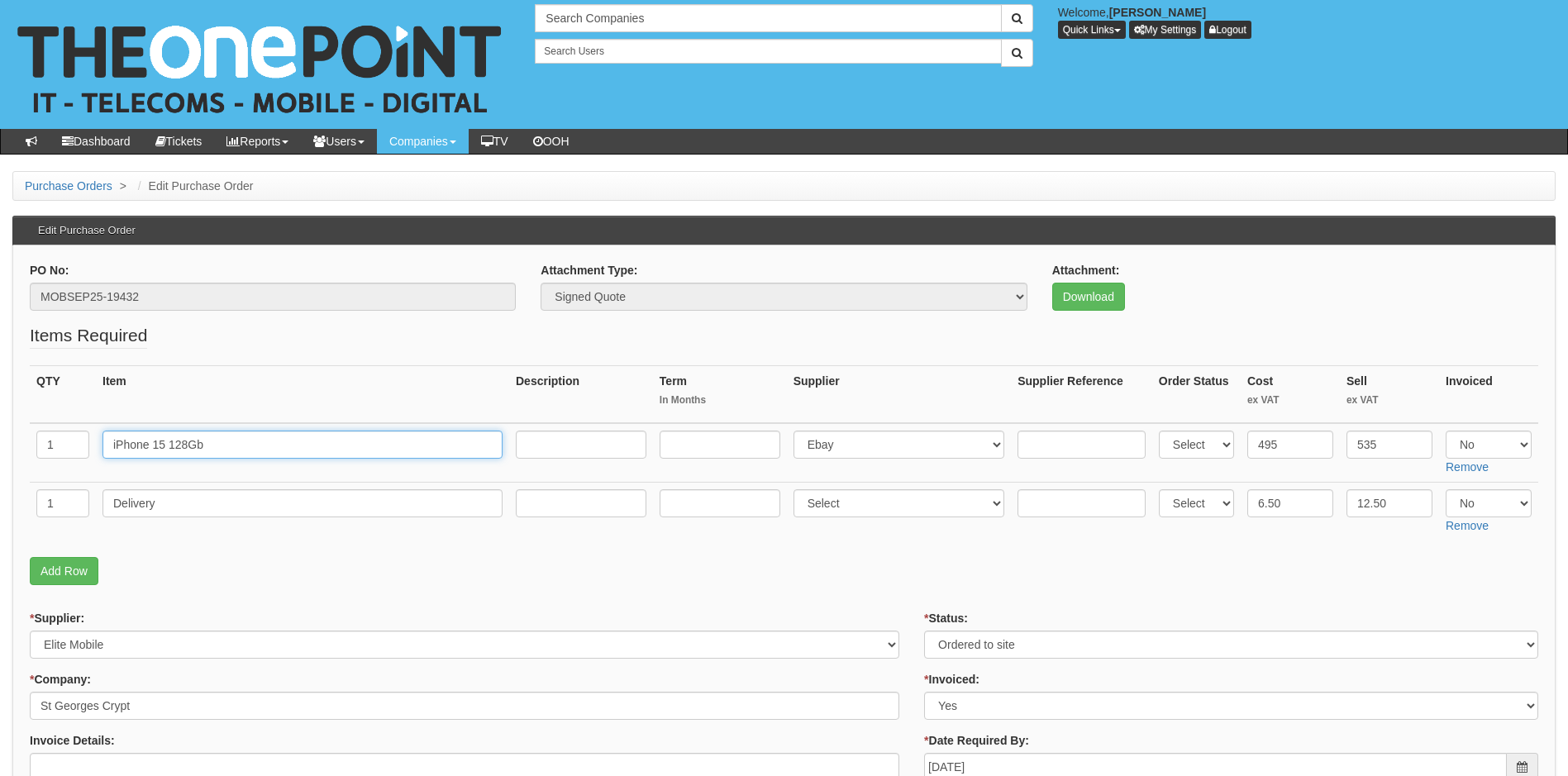
drag, startPoint x: 223, startPoint y: 445, endPoint x: 88, endPoint y: 446, distance: 135.0
click at [88, 446] on tr "1 iPhone 15 128Gb Select 123 [DOMAIN_NAME] 1Password 3 4Gon [PERSON_NAME] Elect…" at bounding box center [784, 452] width 1509 height 60
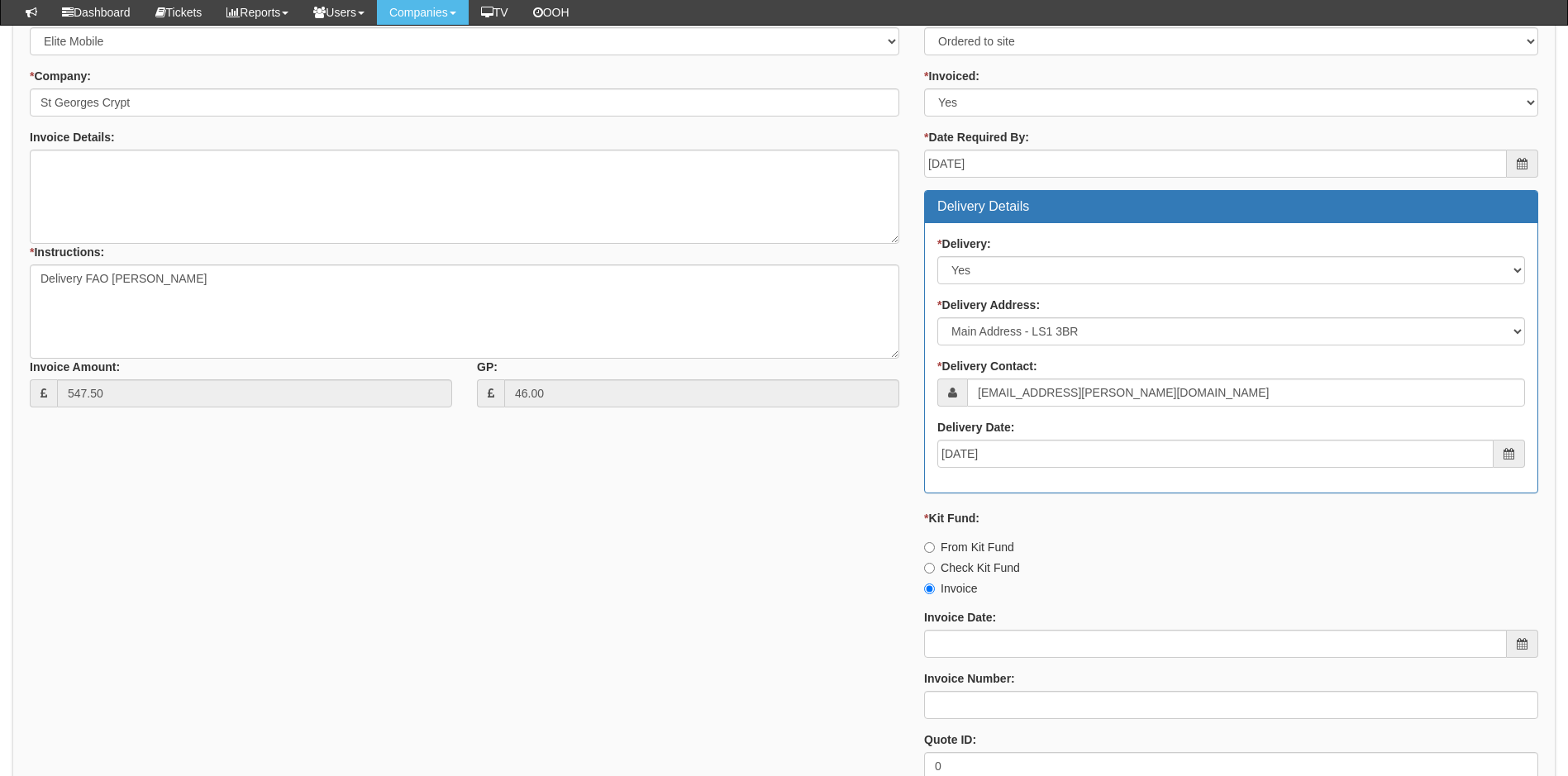
scroll to position [578, 0]
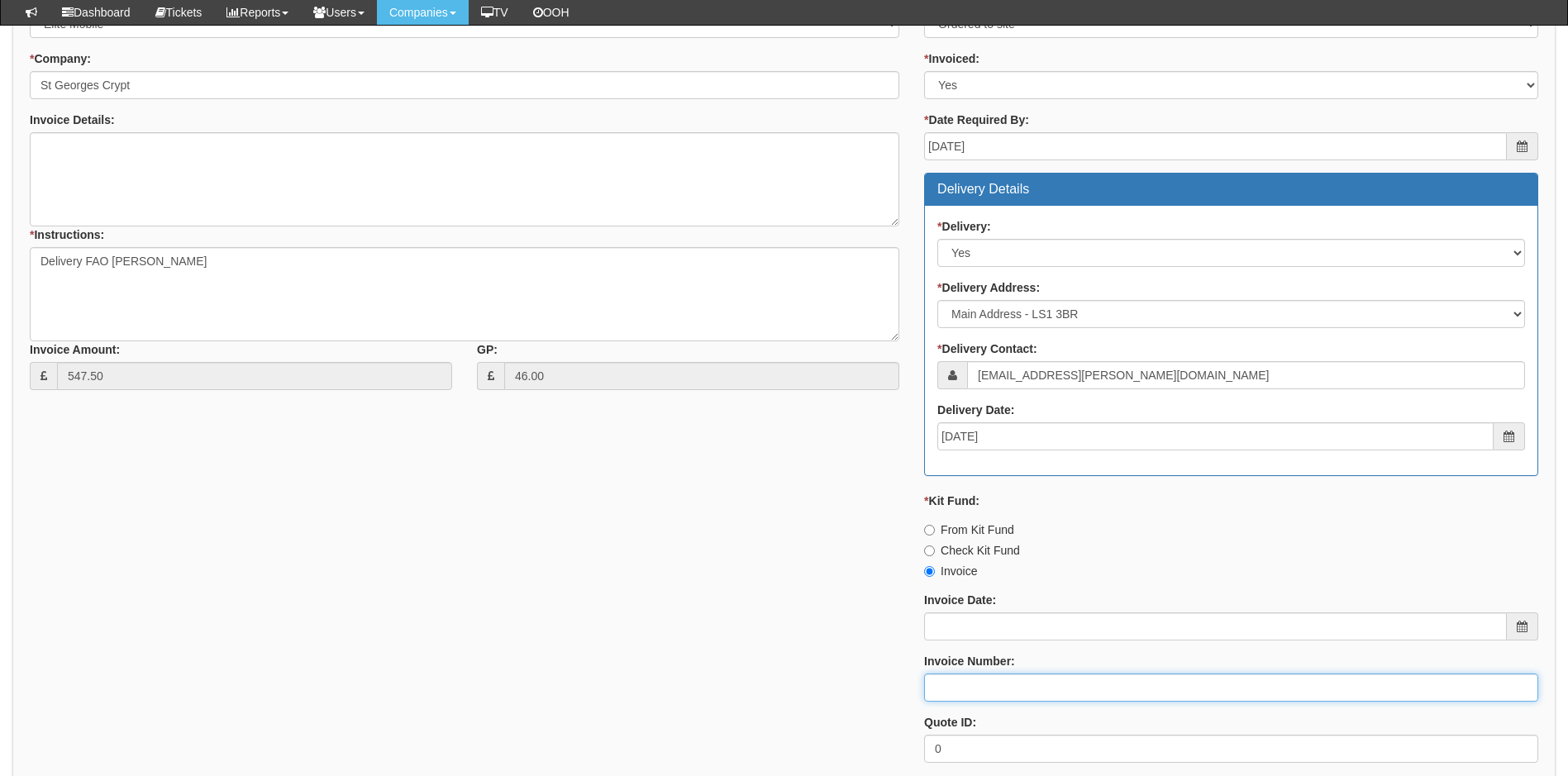
click at [963, 675] on input "Invoice Number:" at bounding box center [1231, 688] width 614 height 29
type input "206107"
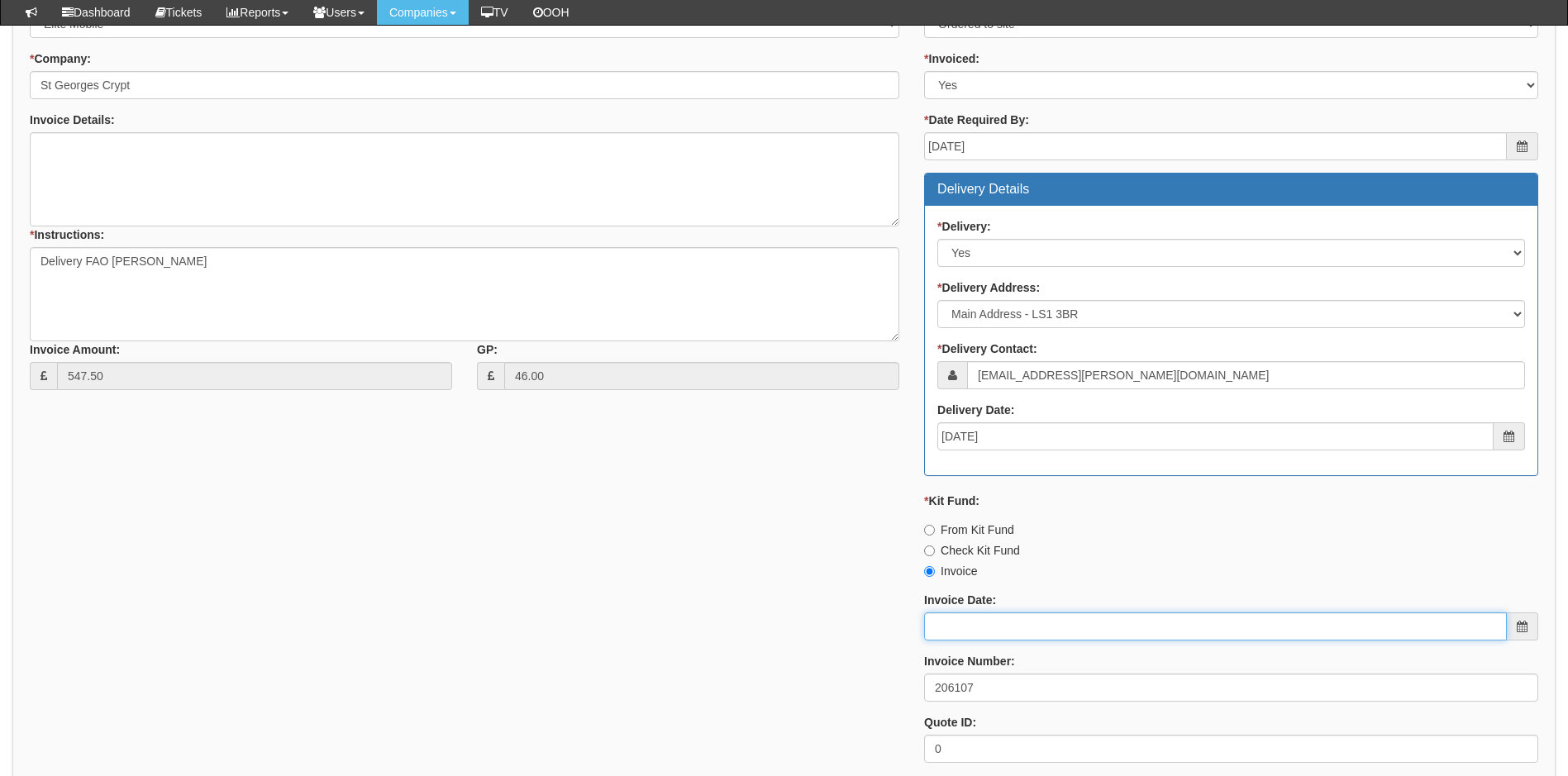
click at [979, 624] on input "Invoice Date:" at bounding box center [1216, 626] width 583 height 29
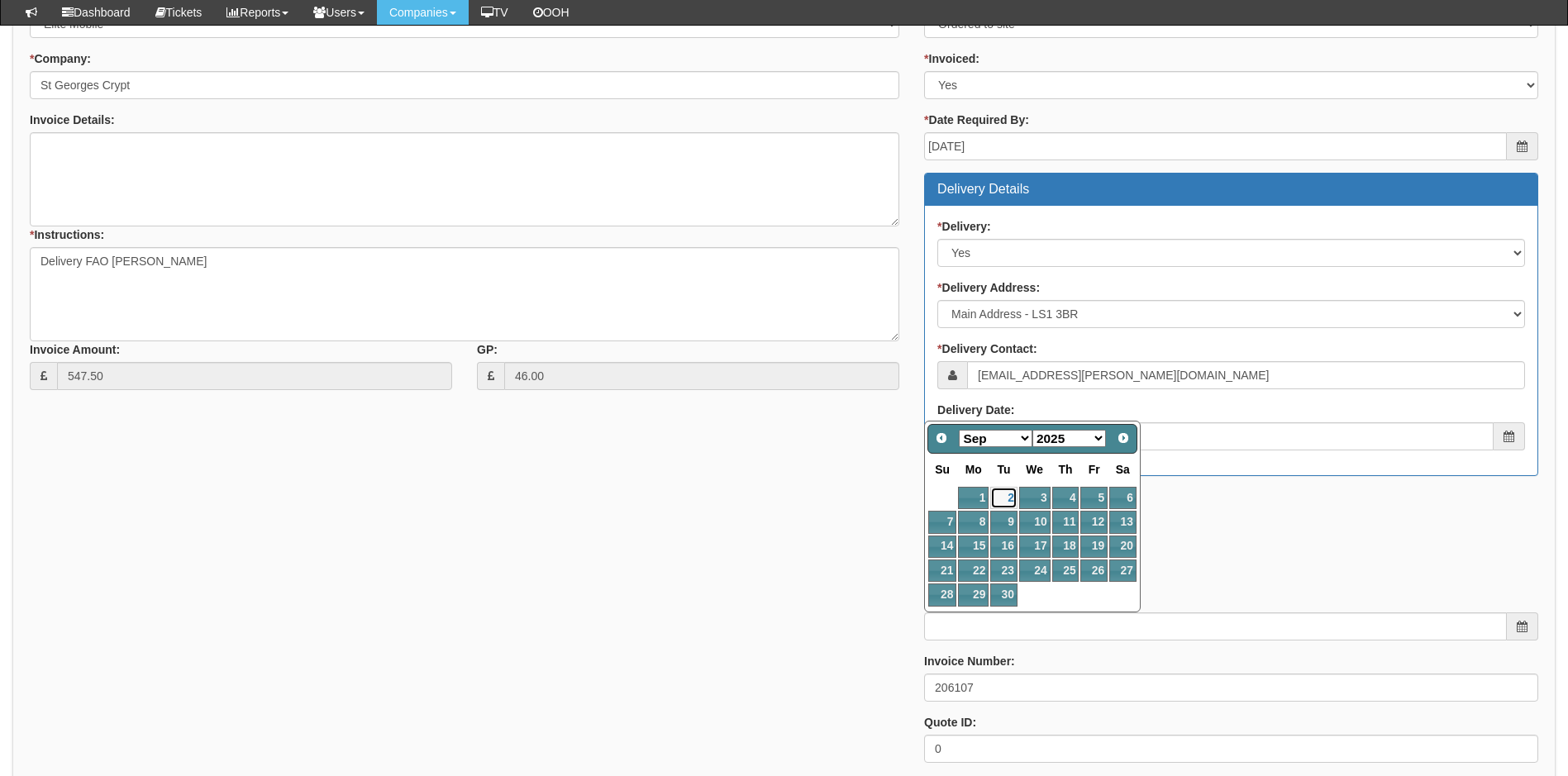
click at [1001, 495] on link "2" at bounding box center [1003, 498] width 27 height 22
type input "[DATE]"
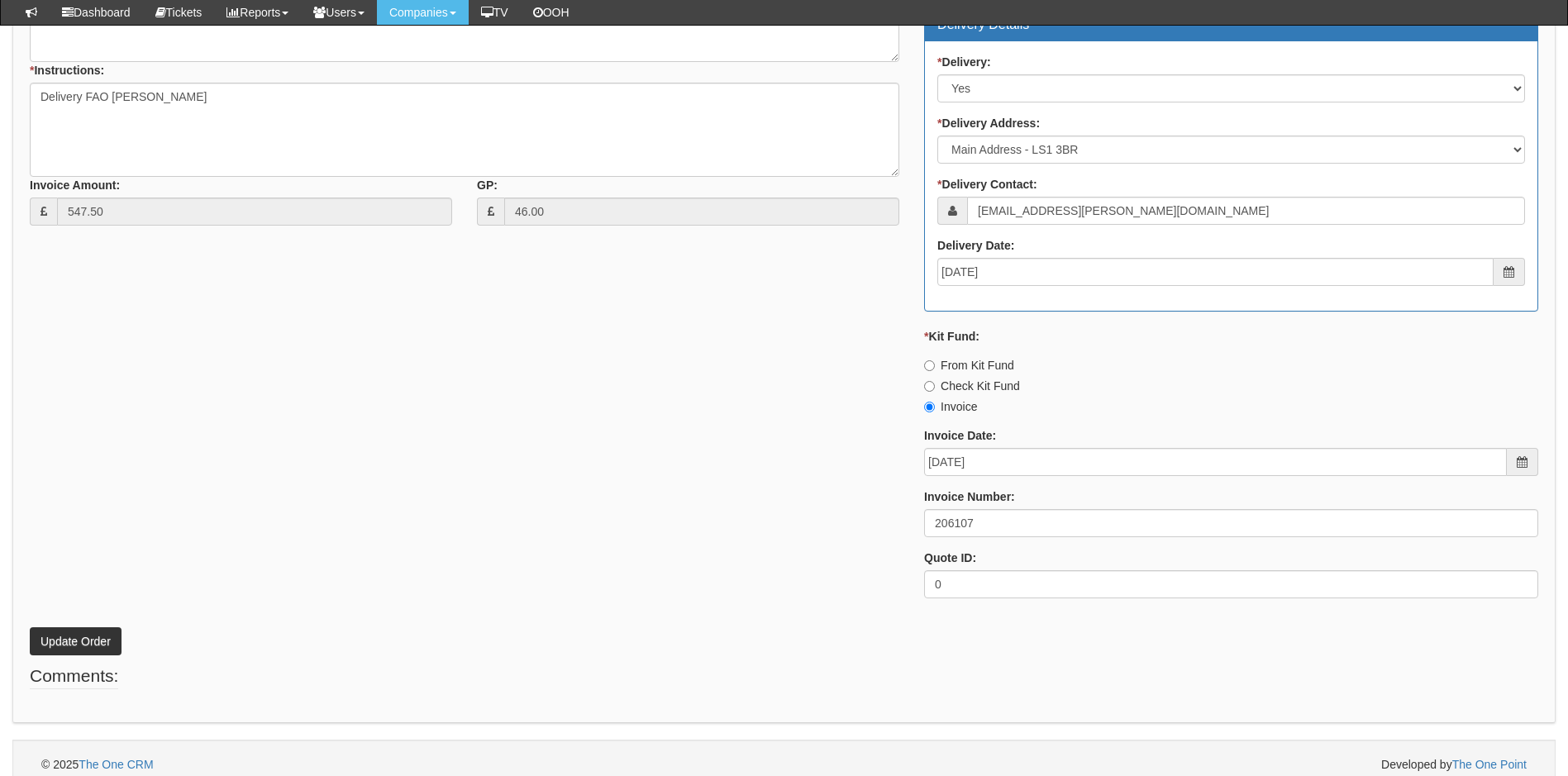
scroll to position [757, 0]
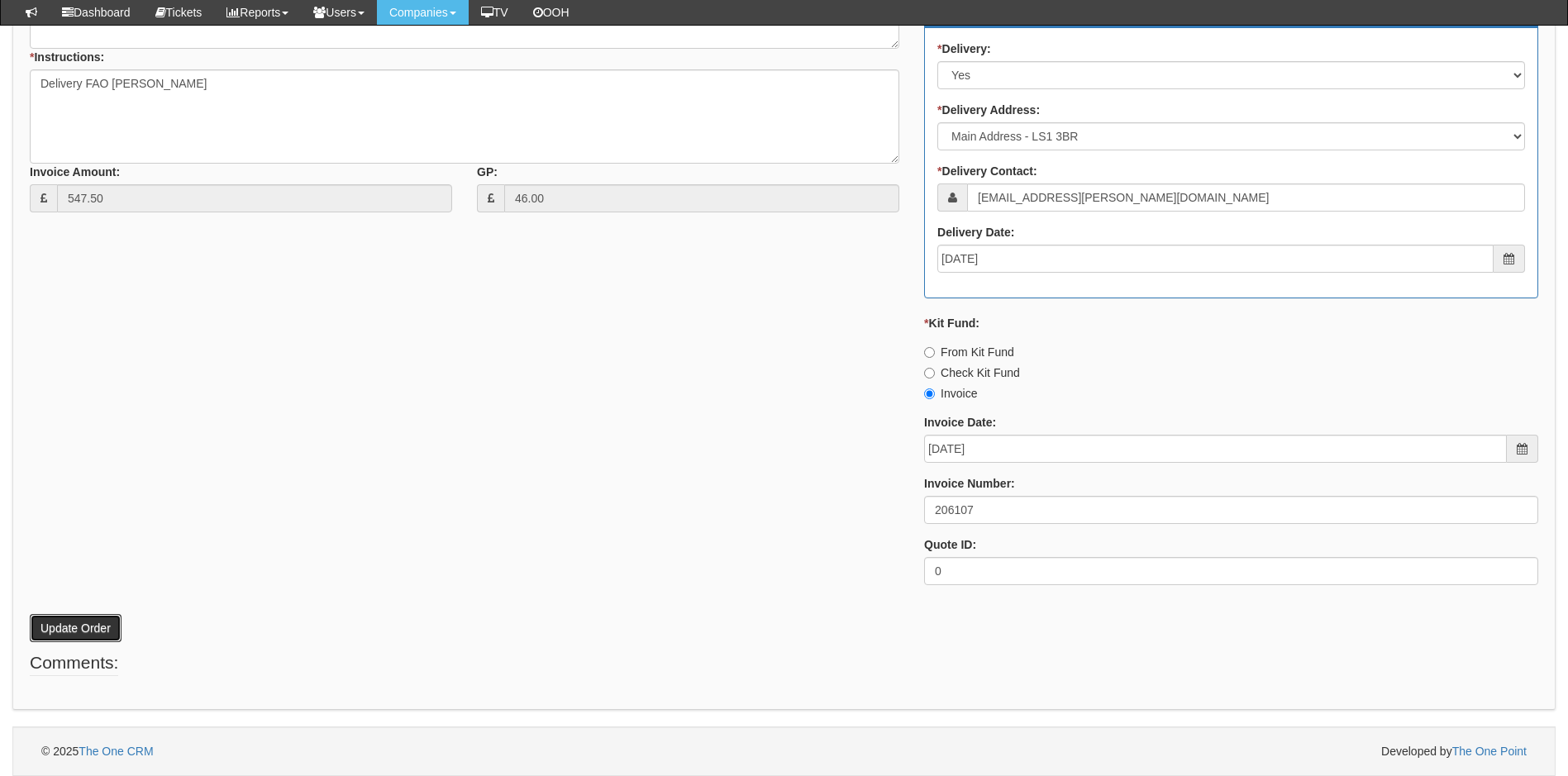
click at [75, 628] on button "Update Order" at bounding box center [75, 628] width 92 height 29
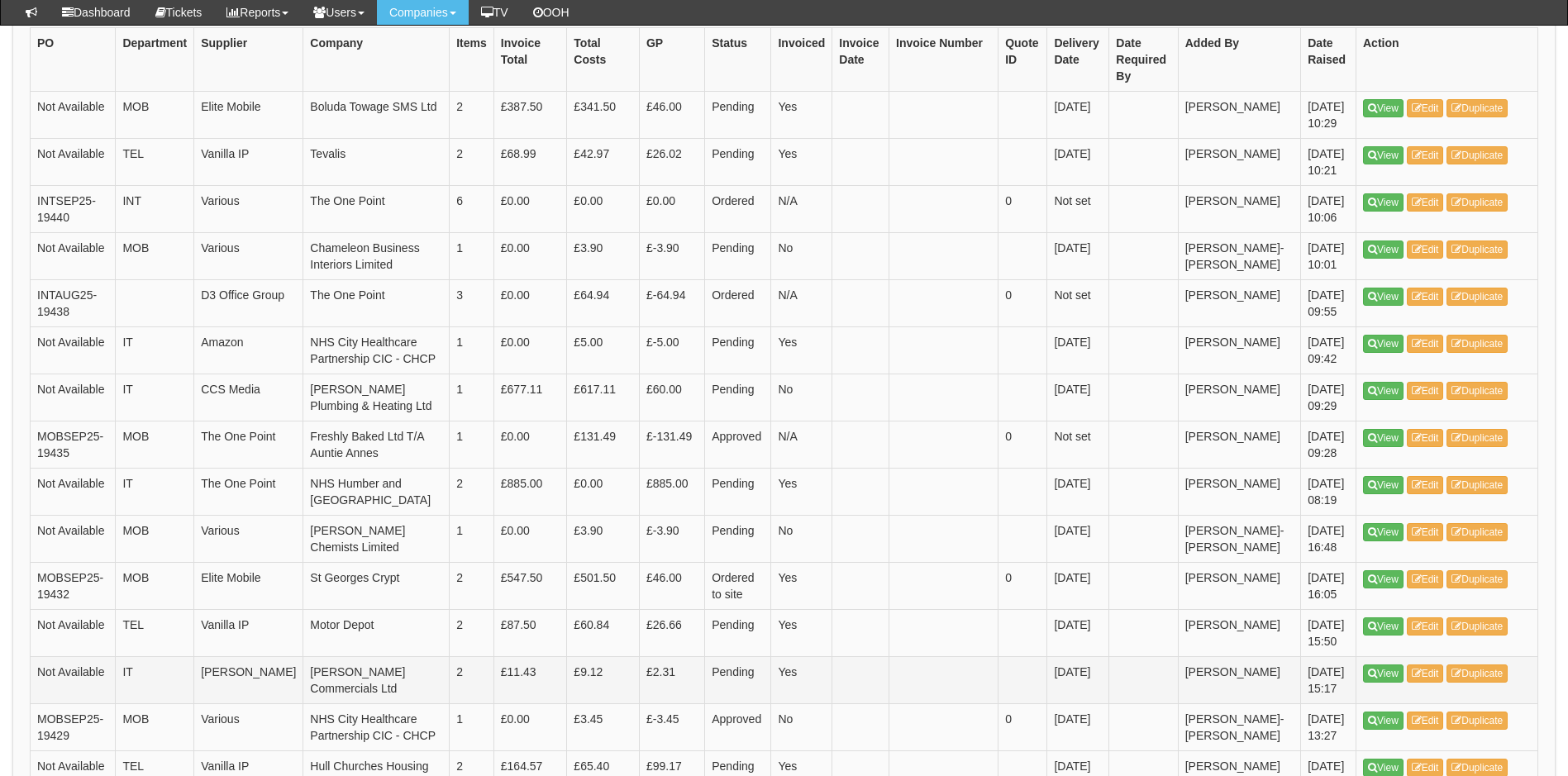
scroll to position [481, 0]
